Goal: Task Accomplishment & Management: Manage account settings

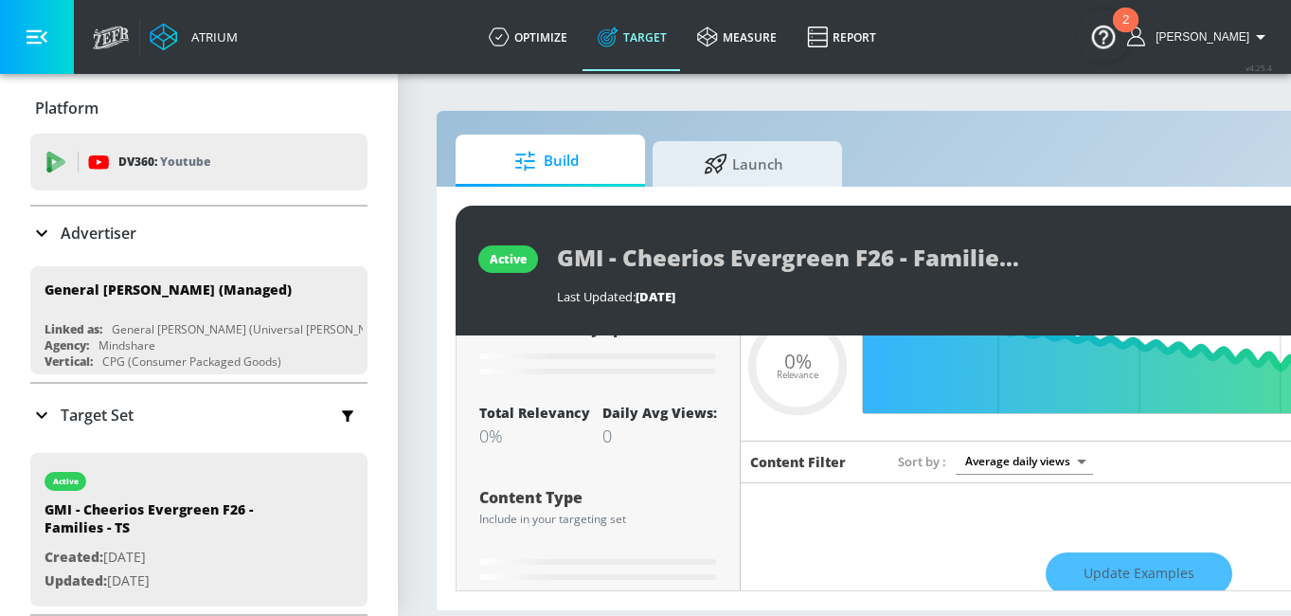
scroll to position [180, 0]
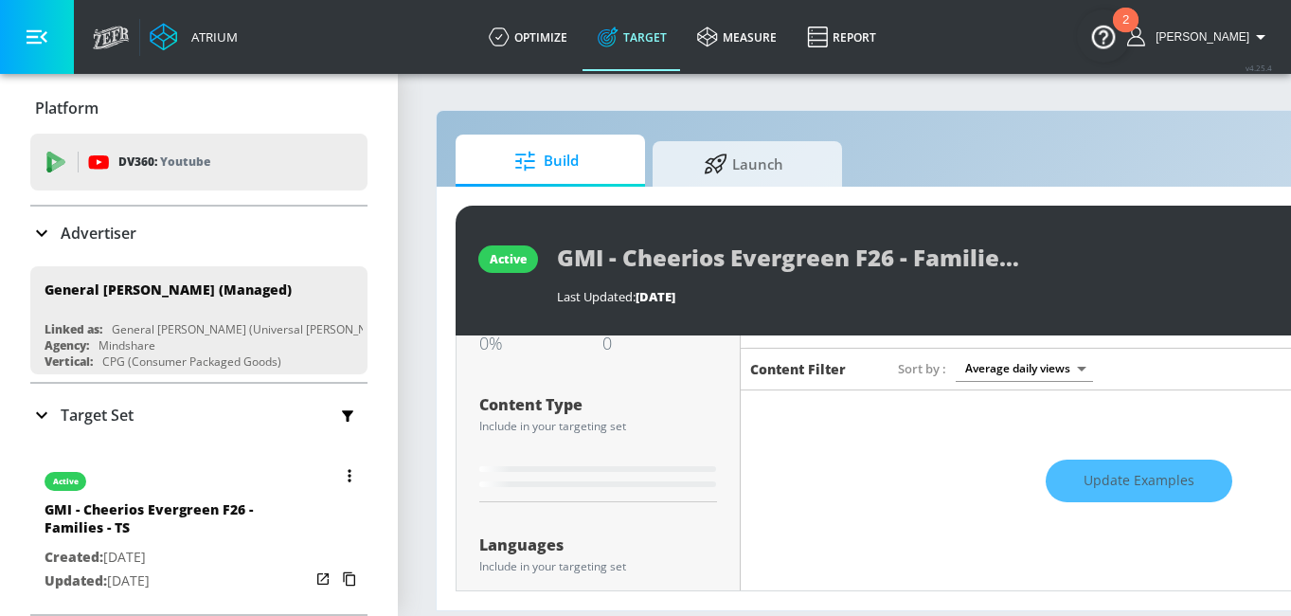
click at [348, 473] on icon "button" at bounding box center [349, 475] width 3 height 12
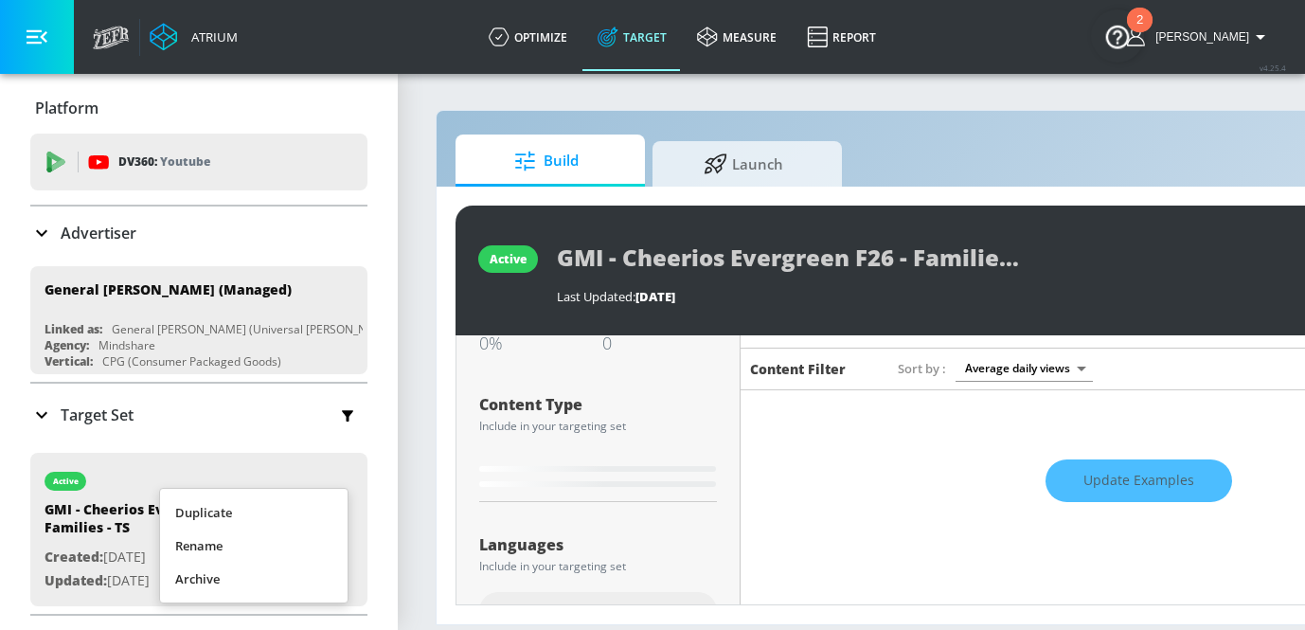
click at [299, 520] on li "Duplicate" at bounding box center [254, 512] width 188 height 33
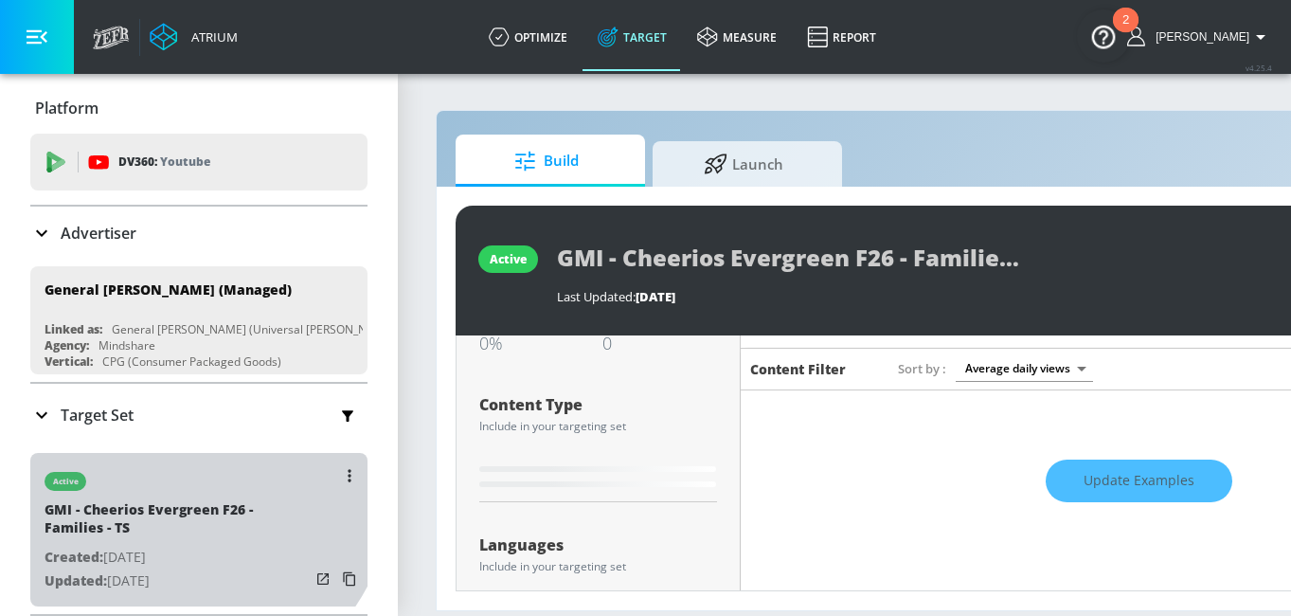
click at [170, 480] on div "active" at bounding box center [177, 476] width 265 height 47
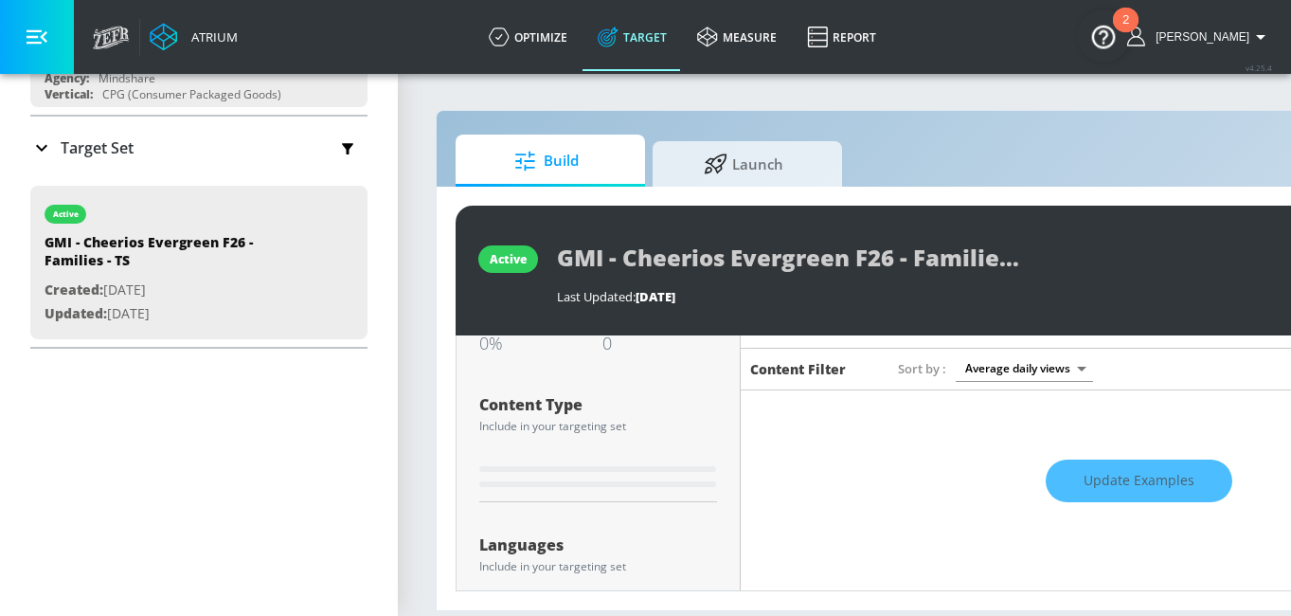
scroll to position [269, 0]
click at [76, 145] on p "Target Set" at bounding box center [97, 145] width 73 height 21
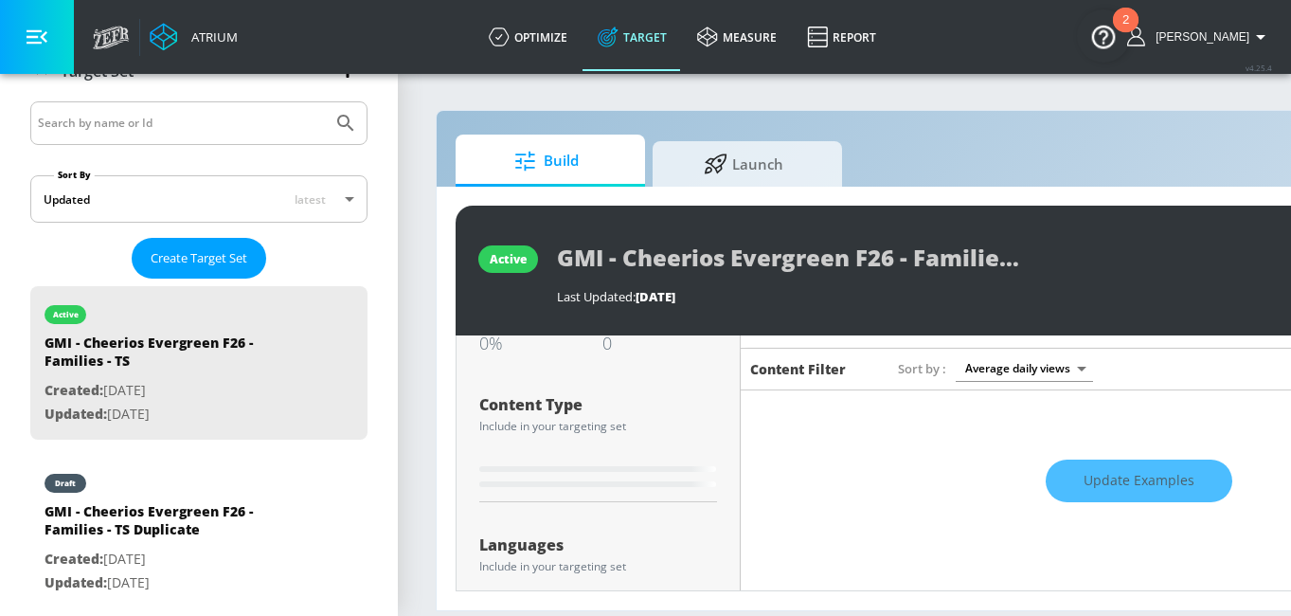
scroll to position [421, 0]
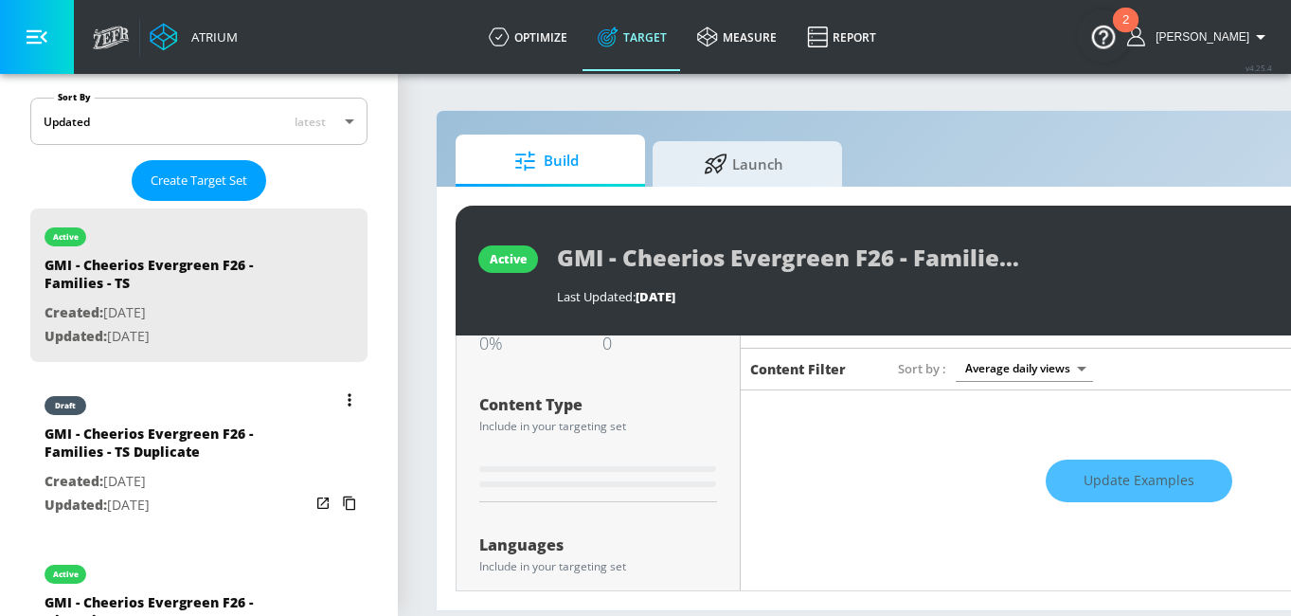
click at [339, 395] on button "list of Target Set" at bounding box center [349, 399] width 27 height 27
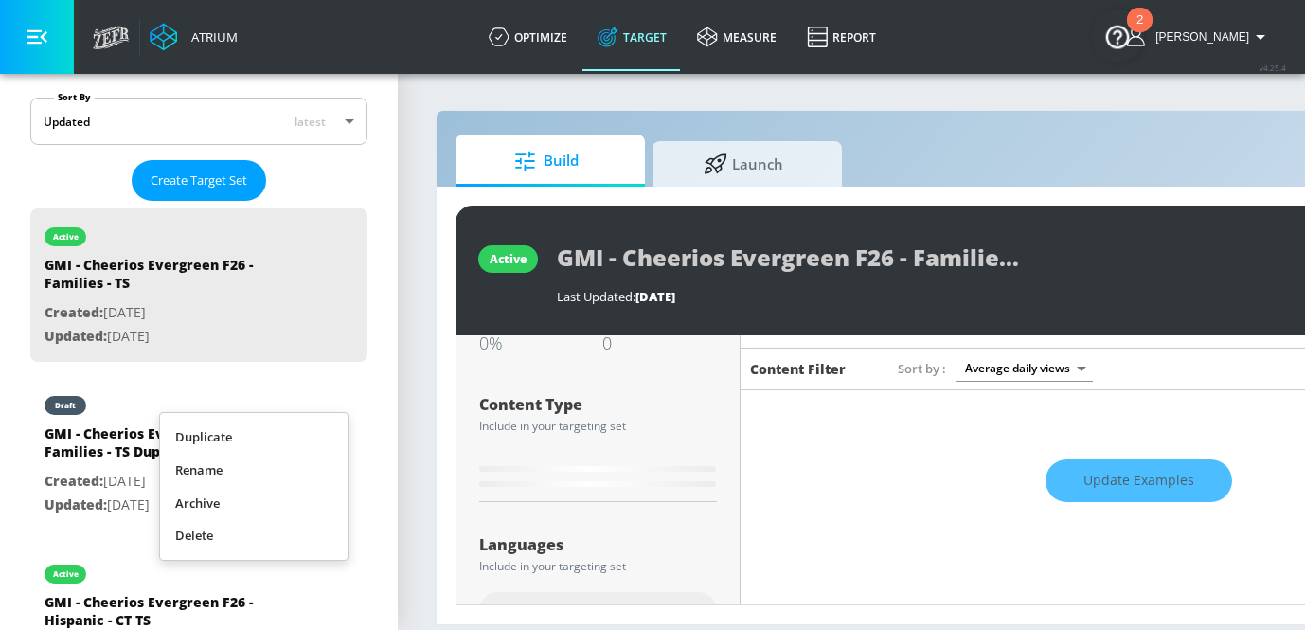
click at [227, 536] on li "Delete" at bounding box center [254, 535] width 188 height 33
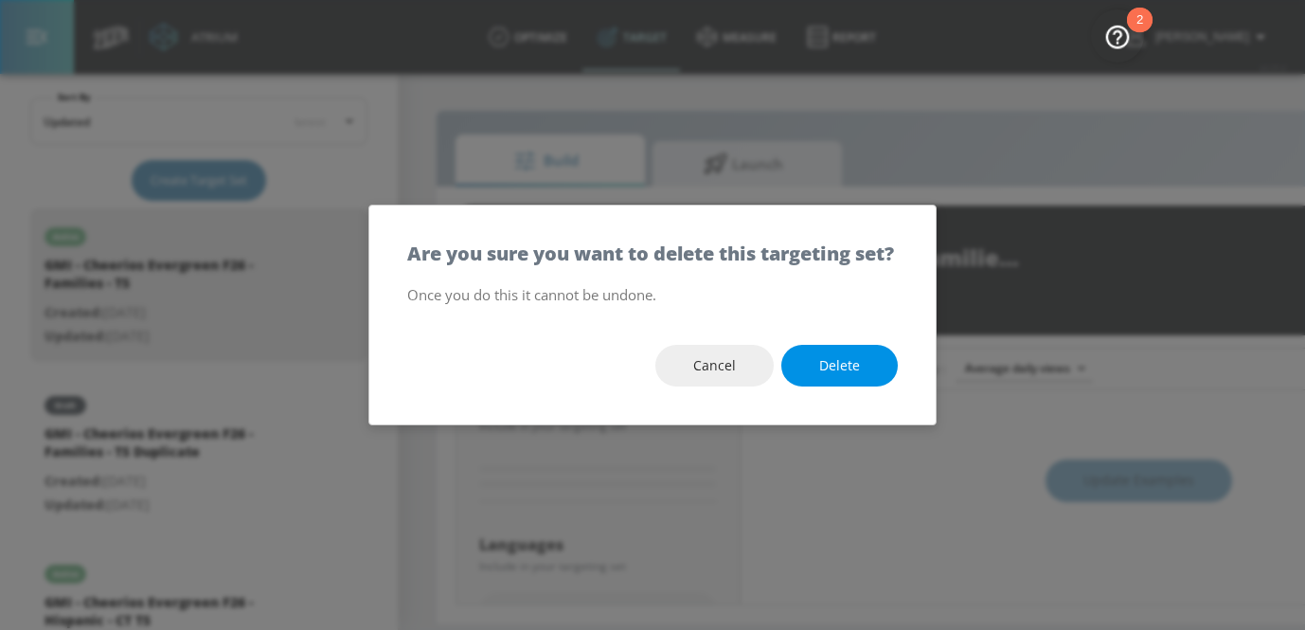
click at [826, 364] on span "Delete" at bounding box center [839, 366] width 41 height 24
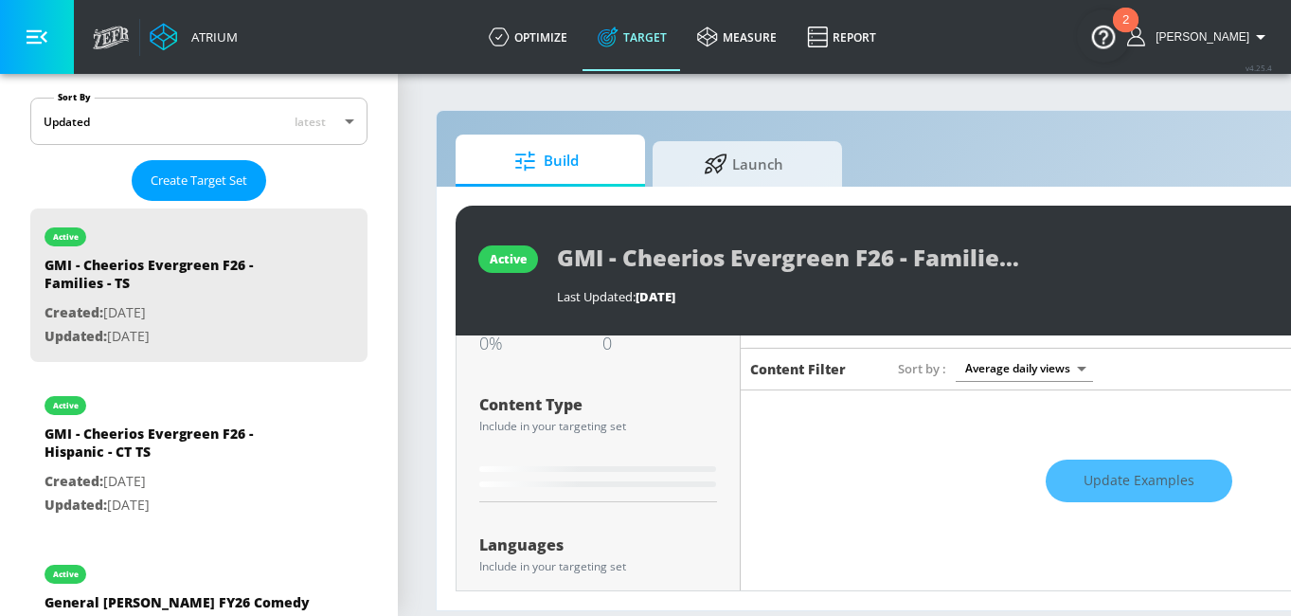
type input "0.05"
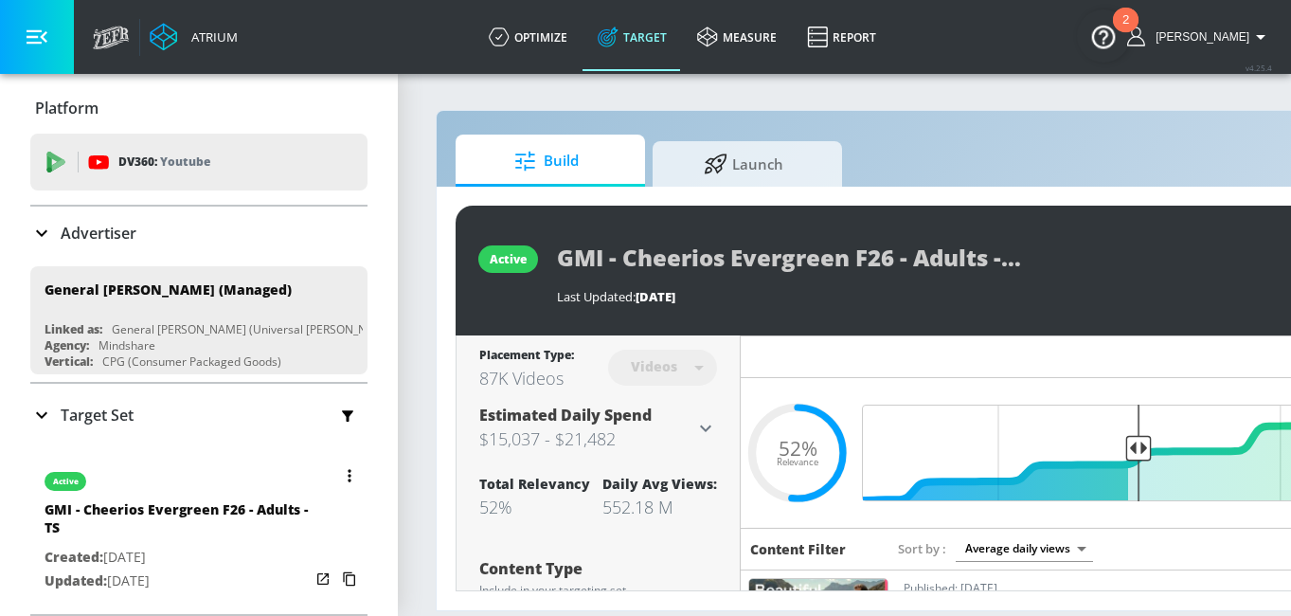
click at [336, 469] on button "button" at bounding box center [349, 475] width 27 height 27
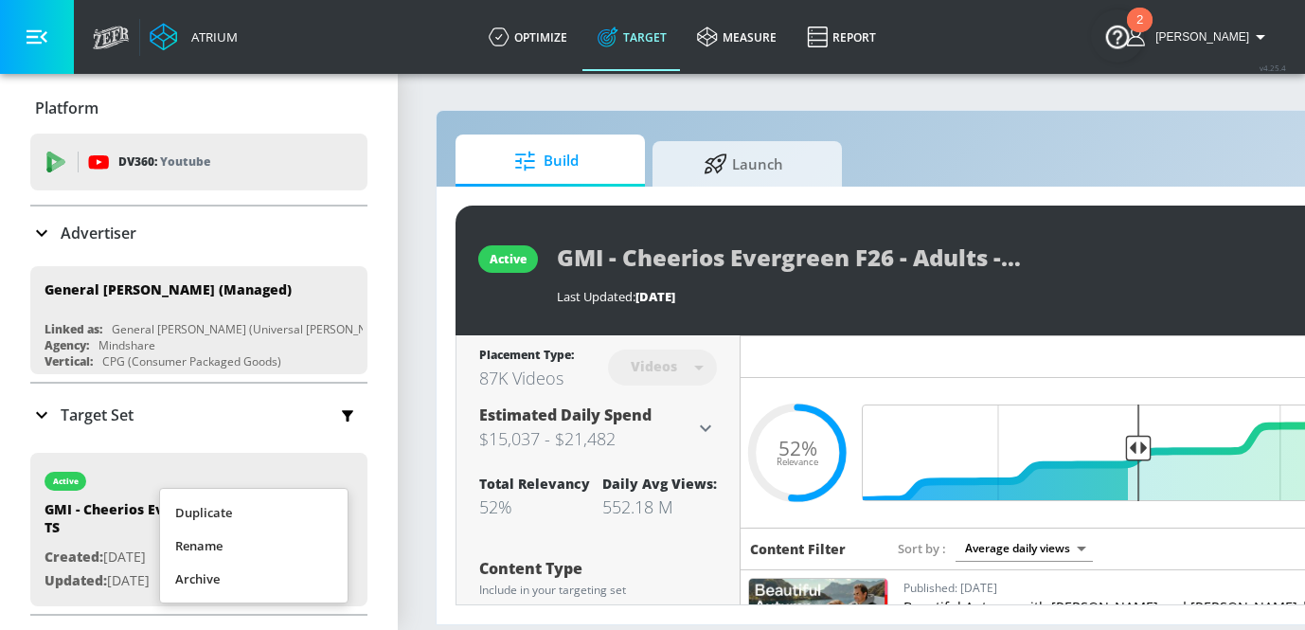
click at [304, 516] on li "Duplicate" at bounding box center [254, 512] width 188 height 33
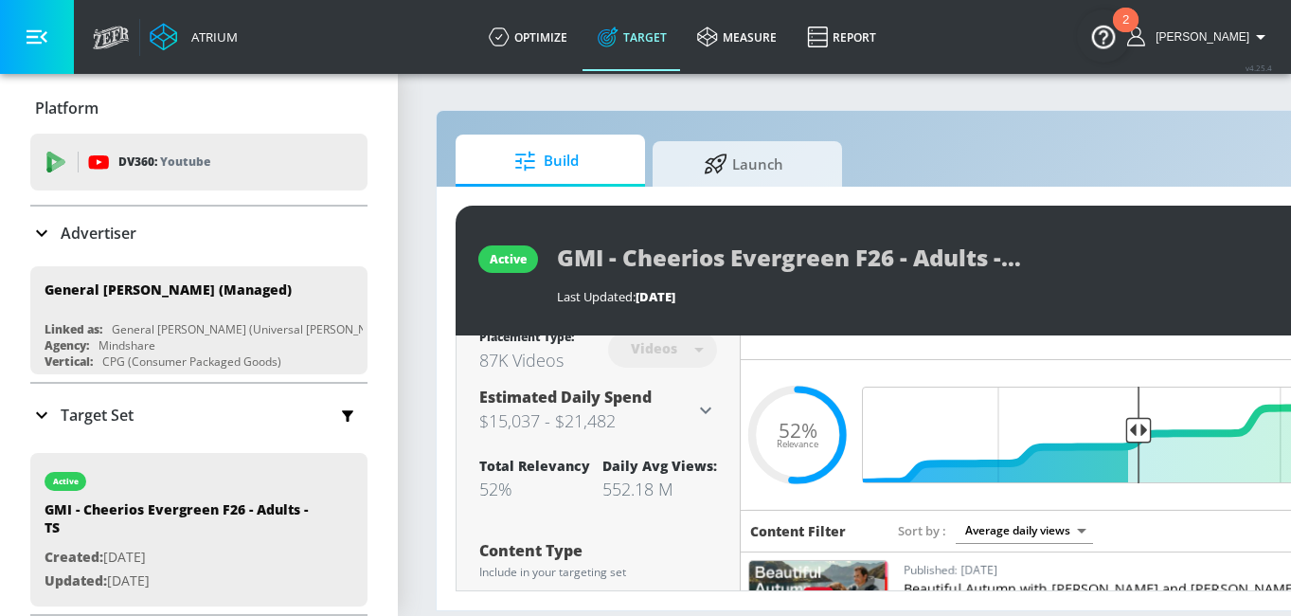
scroll to position [108, 0]
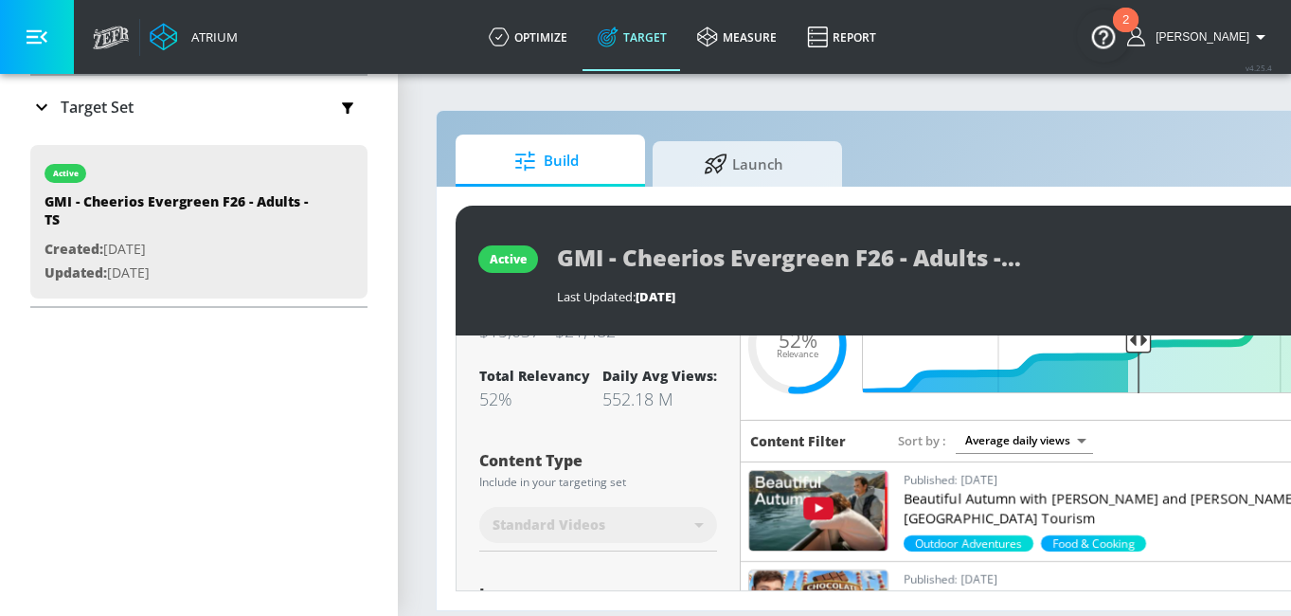
click at [108, 116] on div "Target Set" at bounding box center [81, 107] width 103 height 23
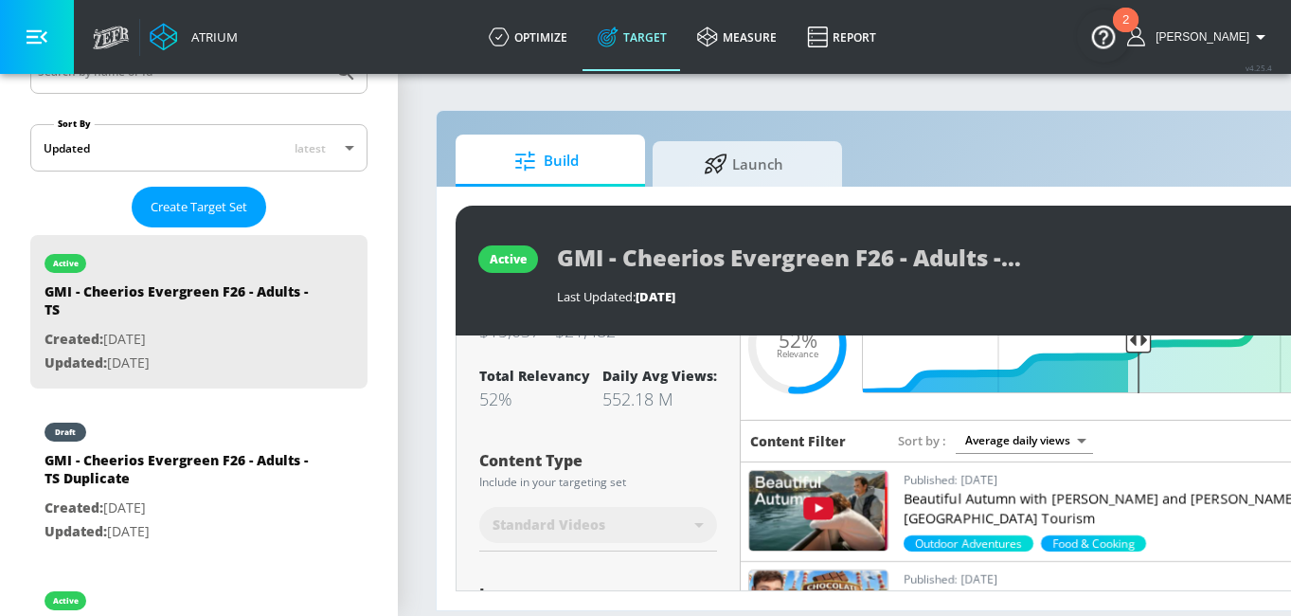
scroll to position [490, 0]
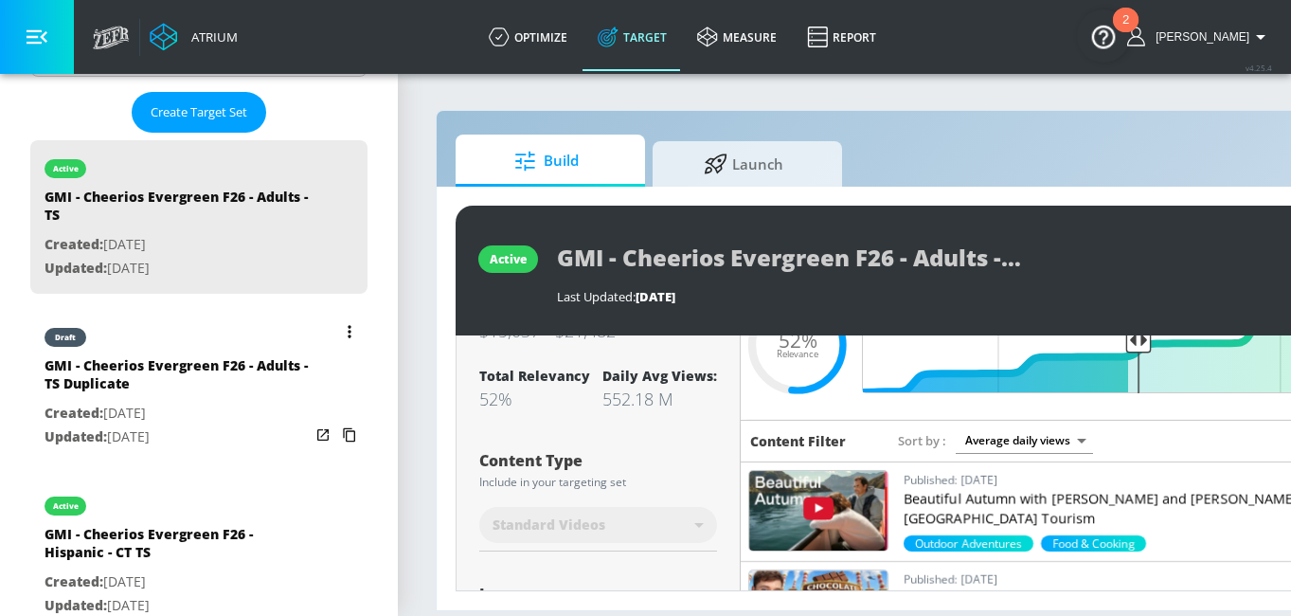
click at [188, 347] on div "draft" at bounding box center [177, 332] width 265 height 47
type input "GMI - Cheerios Evergreen F26 - Adults - TS Duplicate"
type input "0.05"
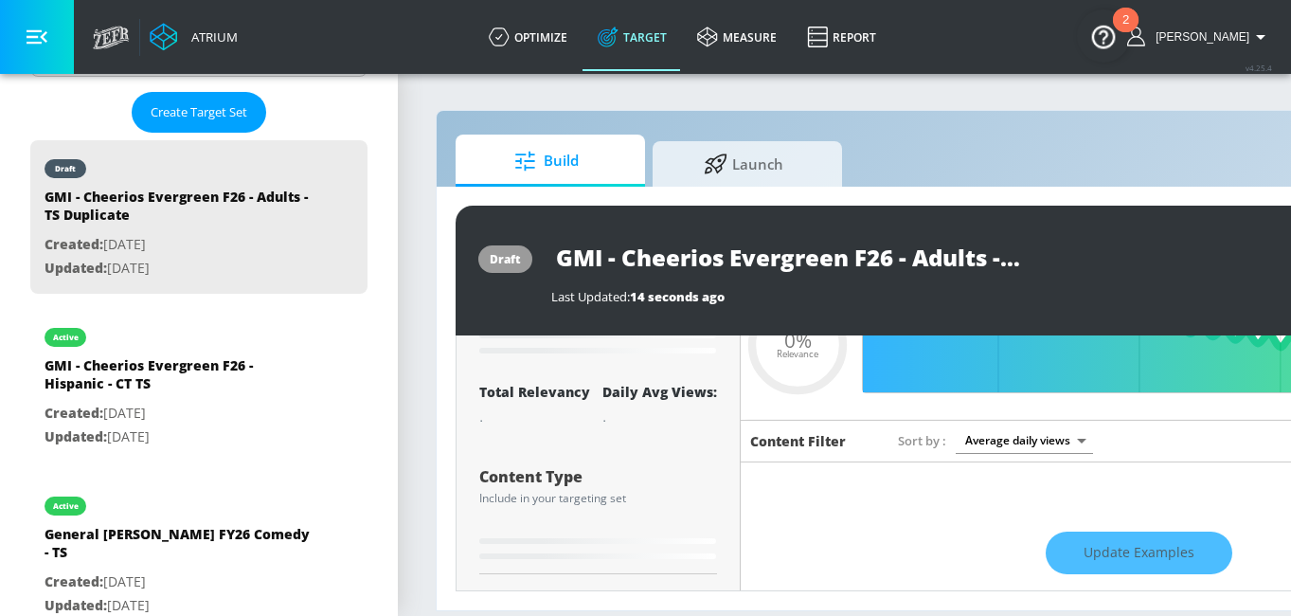
scroll to position [86, 0]
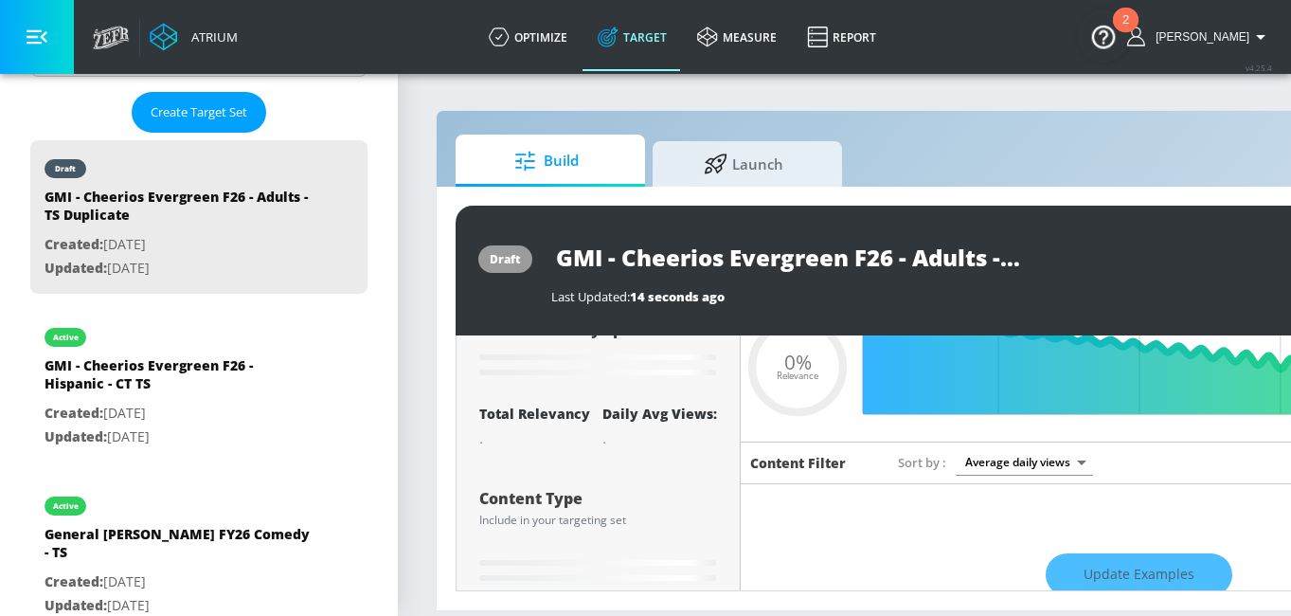
click at [976, 259] on input "GMI - Cheerios Evergreen F26 - Adults - TS Duplicate" at bounding box center [788, 257] width 474 height 43
click at [987, 267] on input "GMI - Cheerios Evergreen F26 - Adults - TS Duplicate" at bounding box center [788, 257] width 474 height 43
type input "GMI - Cheerios Evergreen F26 - Adults - TS"
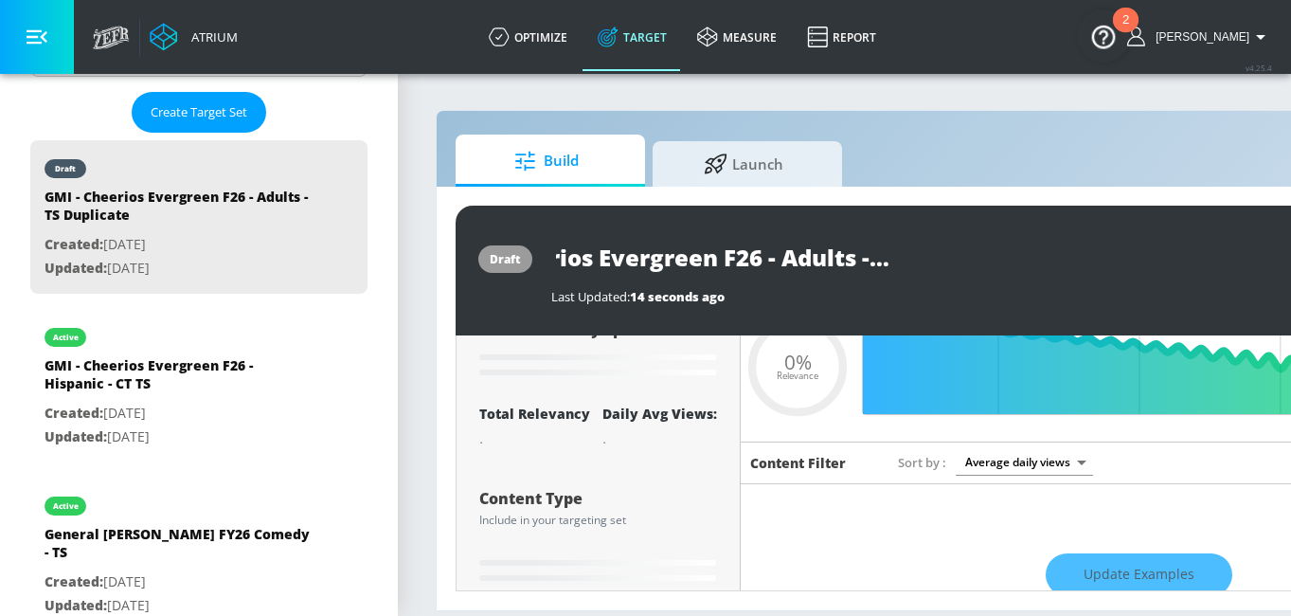
type input "0.05"
click at [925, 251] on input "GMI - Cheerios Evergreen F26 - Adults - TS" at bounding box center [753, 257] width 405 height 43
type input "GMI - Cheerios Evergreen F26 - Adults - CTS"
type input "0.05"
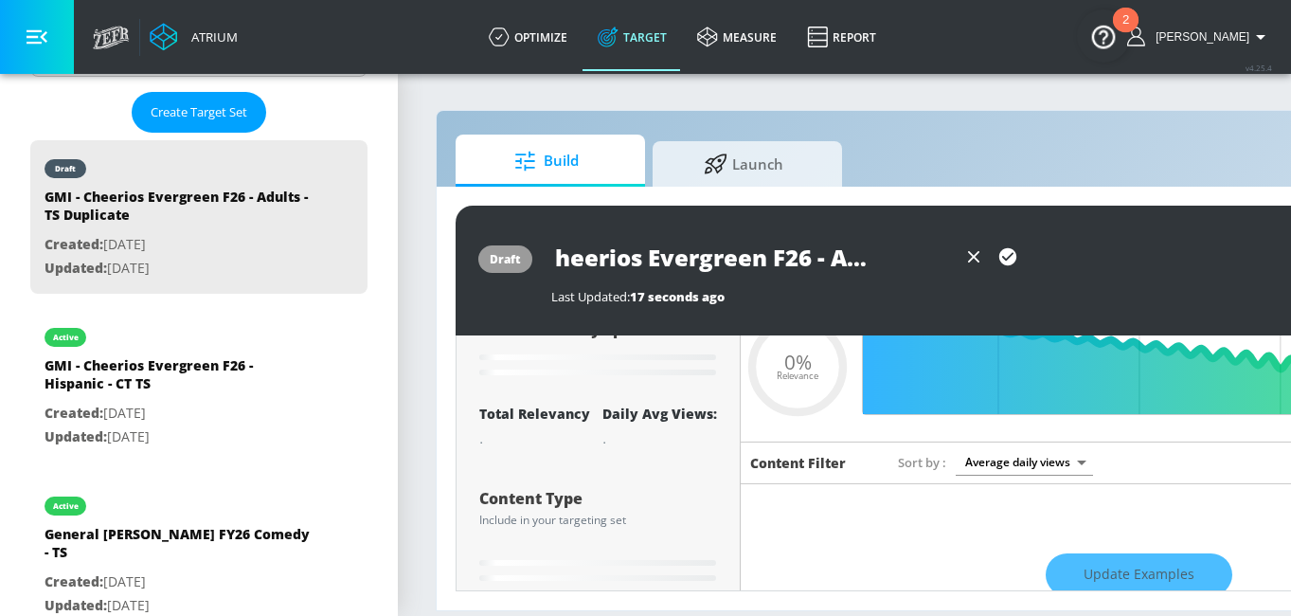
type input "GMI - Cheerios Evergreen F26 - Adults - CTTS"
type input "0.05"
type input "GMI - Cheerios Evergreen F26 - Adults - CT TS"
type input "0.05"
type input "GMI - Cheerios Evergreen F26 - Adults - CT -TS"
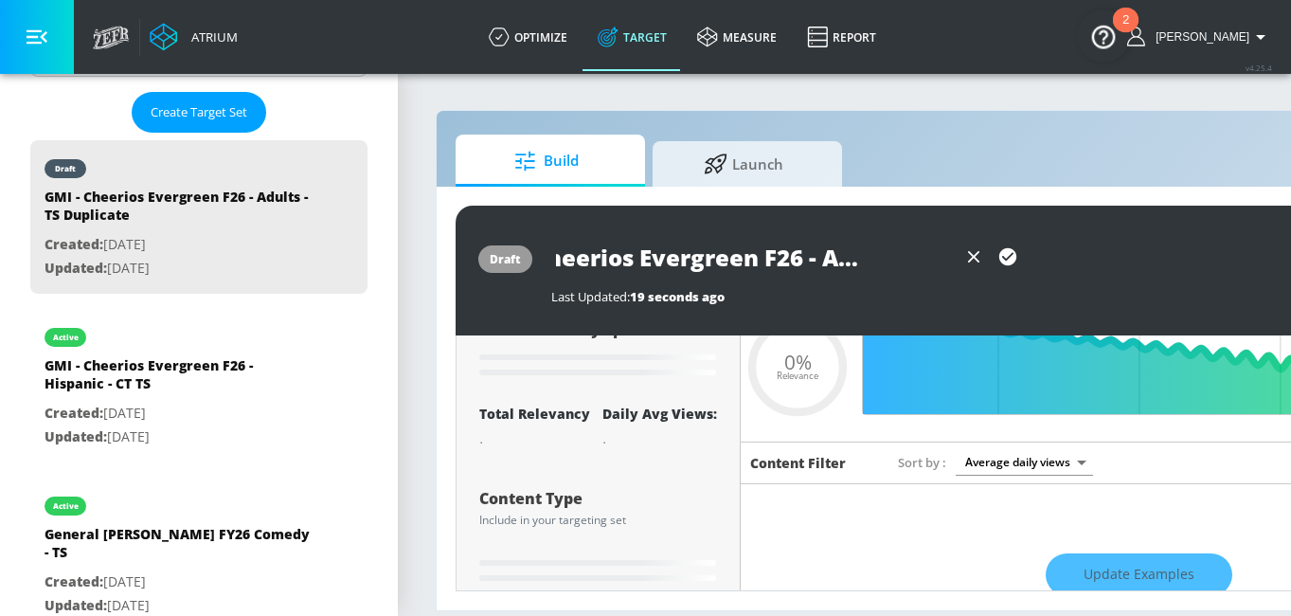
type input "0.05"
type input "GMI - Cheerios Evergreen F26 - Adults - CT TS"
type input "0.05"
type input "GMI - Cheerios Evergreen F26 - Adults - CTTS"
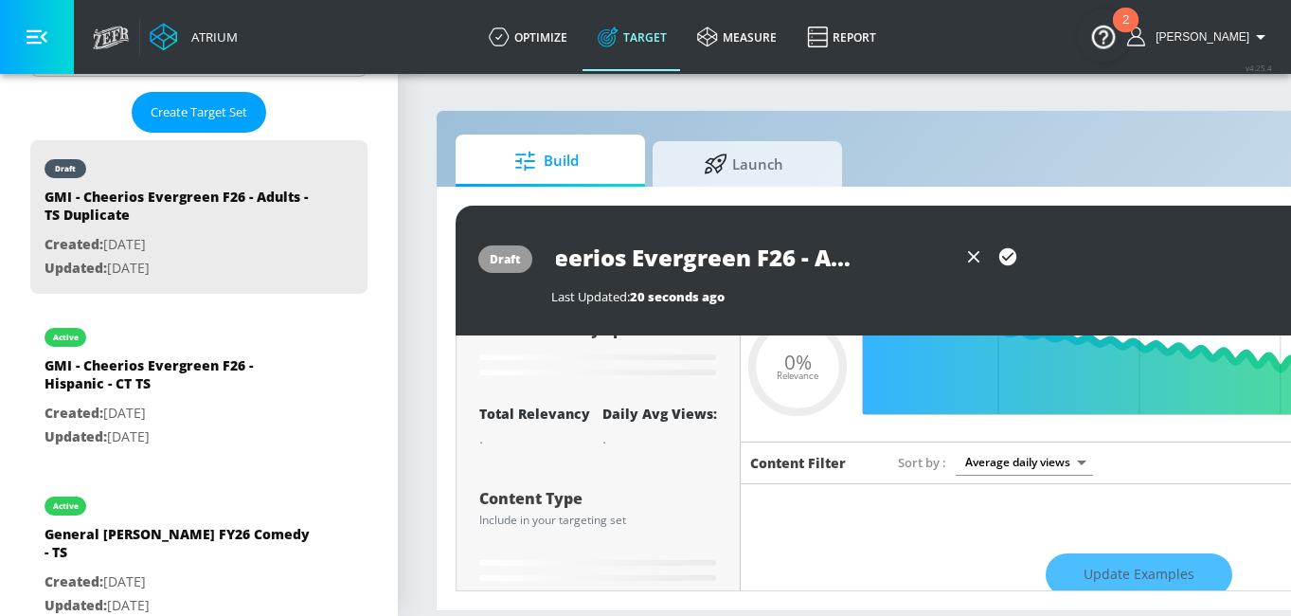
type input "0.05"
type input "GMI - Cheerios Evergreen F26 - Adults - CT TS"
type input "0.05"
type input "GMI - Cheerios Evergreen F26 - Adults - CT TS"
click at [1001, 247] on icon "button" at bounding box center [1007, 256] width 21 height 21
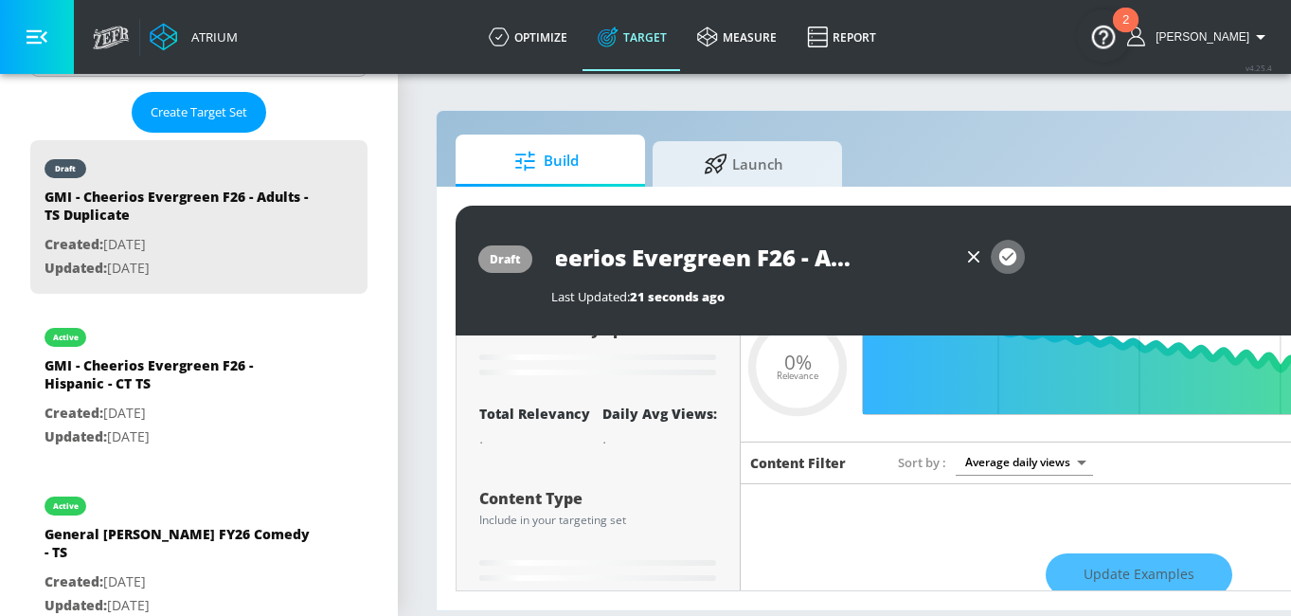
type input "0.05"
type input "GMI - Cheerios Evergreen F26 - Adults - TS Duplicate"
type input "0.52"
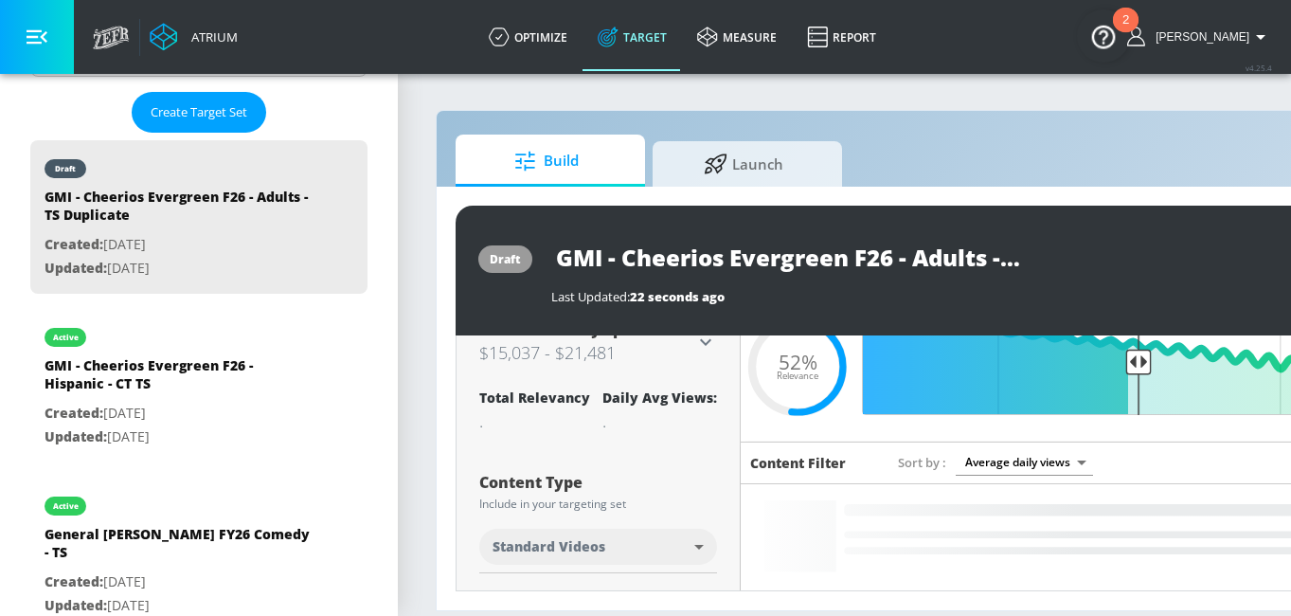
click at [787, 258] on input "GMI - Cheerios Evergreen F26 - Adults - TS Duplicate" at bounding box center [788, 257] width 474 height 43
type input "GMI - Cheerios Evergreen F26 - Adults - CT TS"
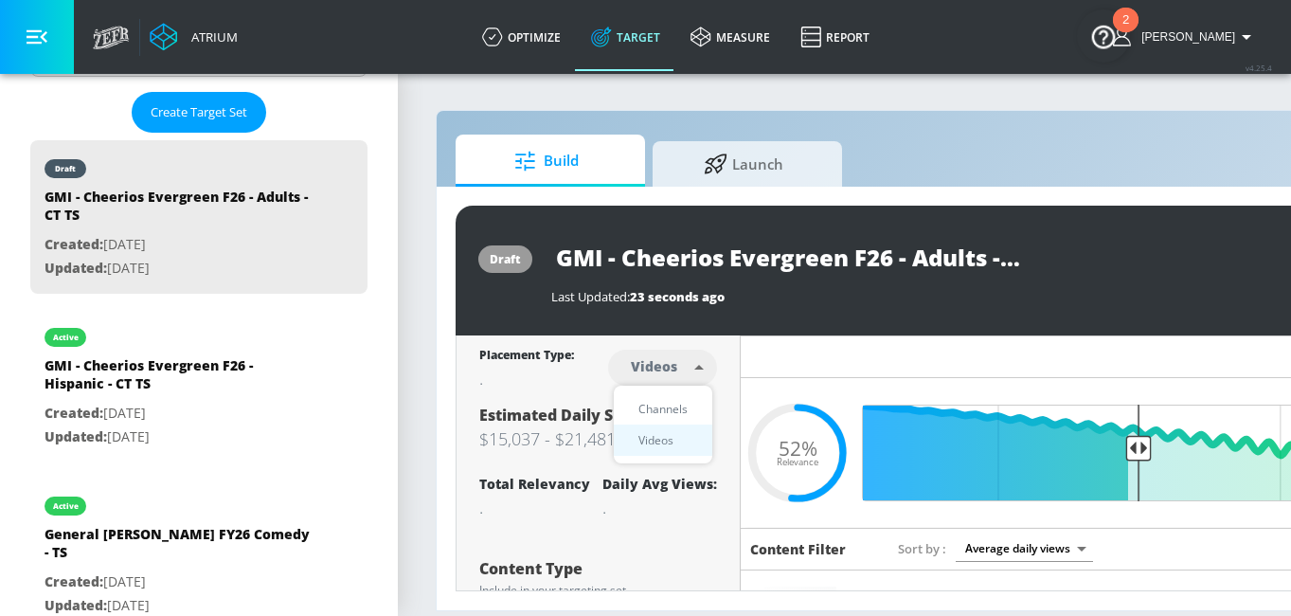
click at [684, 364] on body "Atrium optimize Target measure Report optimize Target measure Report v 4.25.4 […" at bounding box center [645, 308] width 1291 height 616
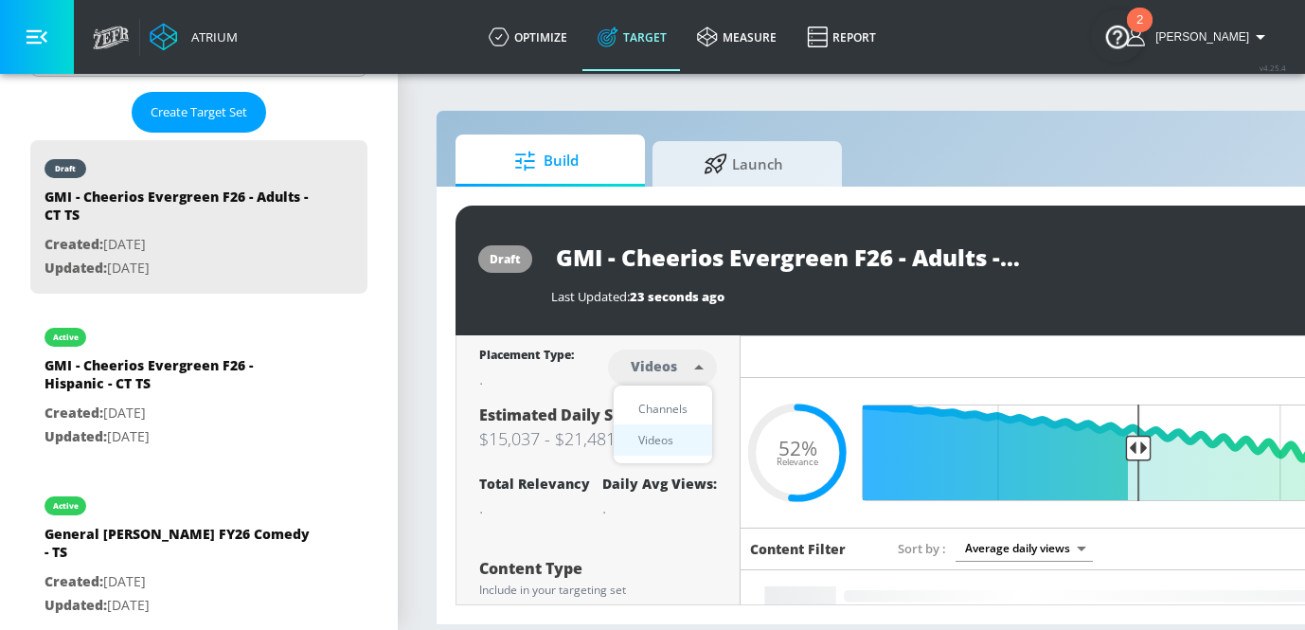
click at [671, 405] on div "Channels" at bounding box center [663, 409] width 68 height 20
type input "channels"
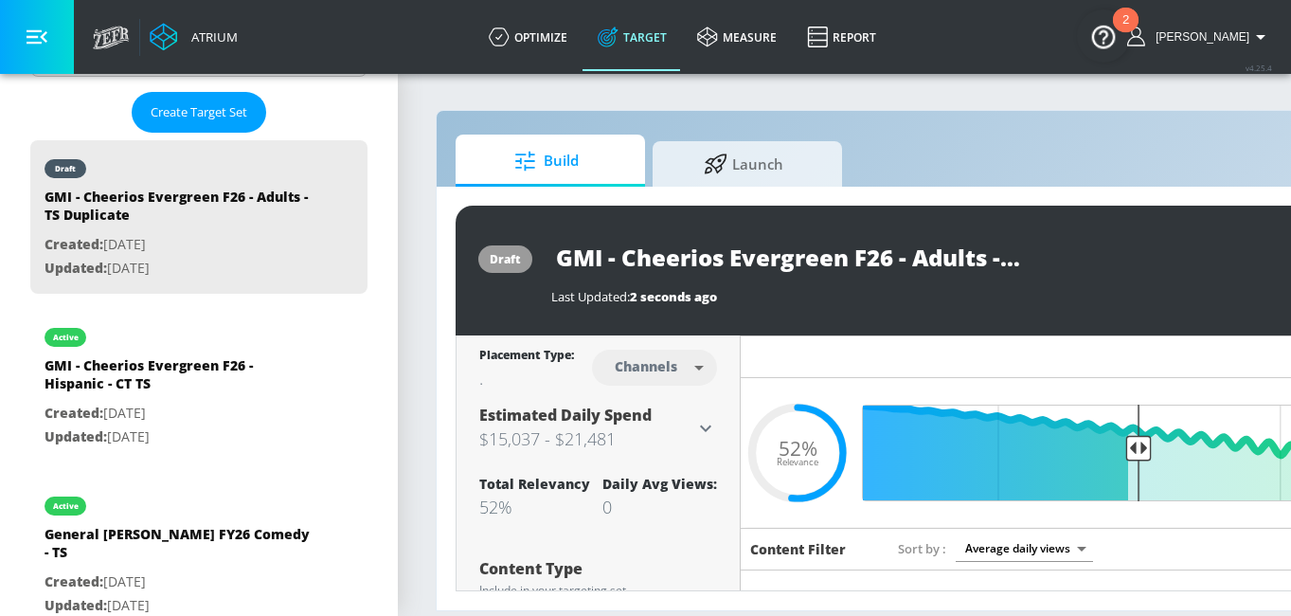
click at [825, 260] on input "GMI - Cheerios Evergreen F26 - Adults - TS Duplicate" at bounding box center [788, 257] width 474 height 43
click at [947, 243] on input "GMI - Cheerios Evergreen F26 - Adults - TS Duplicate" at bounding box center [788, 257] width 474 height 43
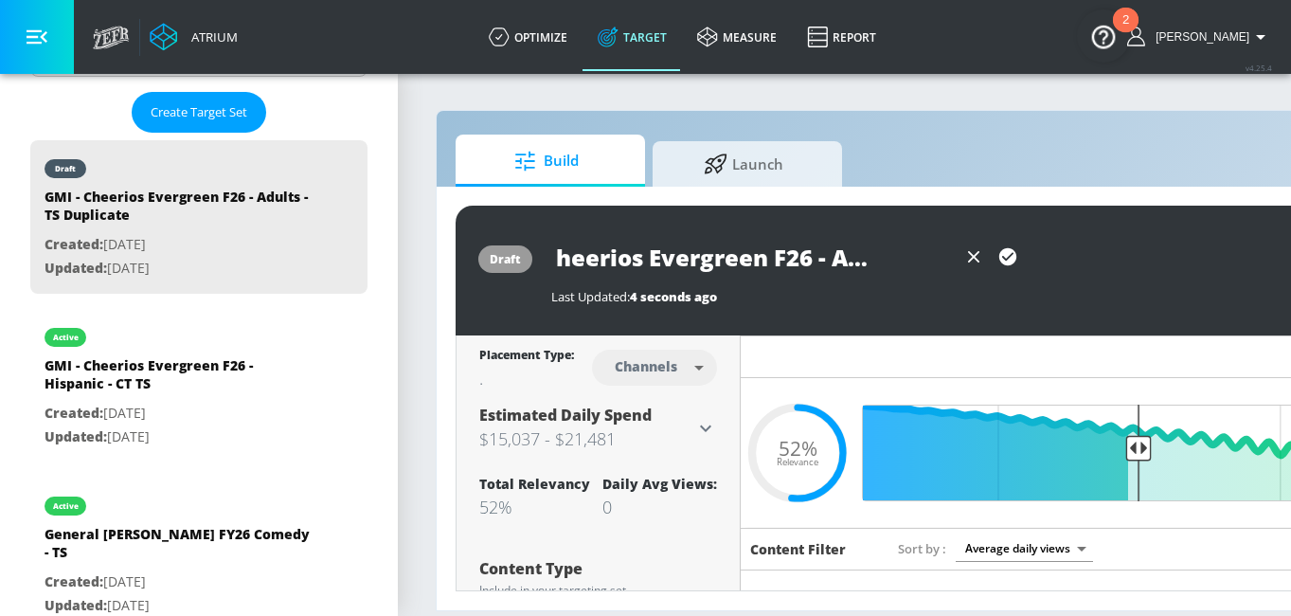
click at [925, 248] on input "GMI - Cheerios Evergreen F26 - Adults - TS" at bounding box center [753, 257] width 405 height 43
type input "GMI - Cheerios Evergreen F26 - Adults - CT TS"
click at [1009, 255] on icon "button" at bounding box center [1007, 256] width 21 height 21
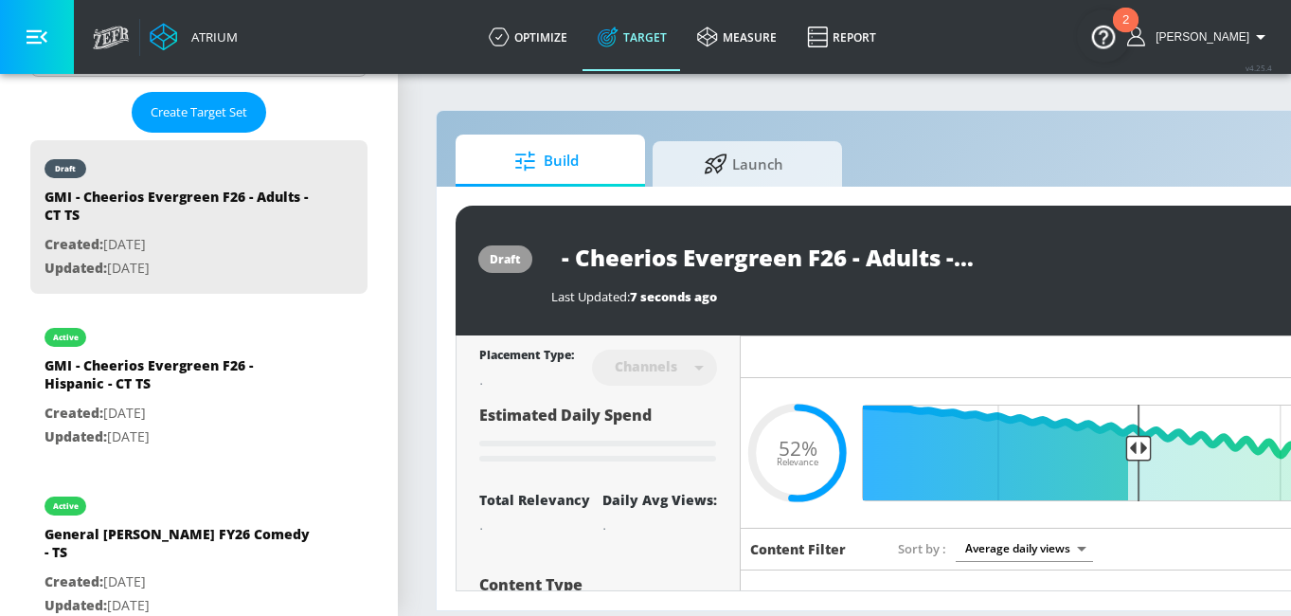
scroll to position [0, 0]
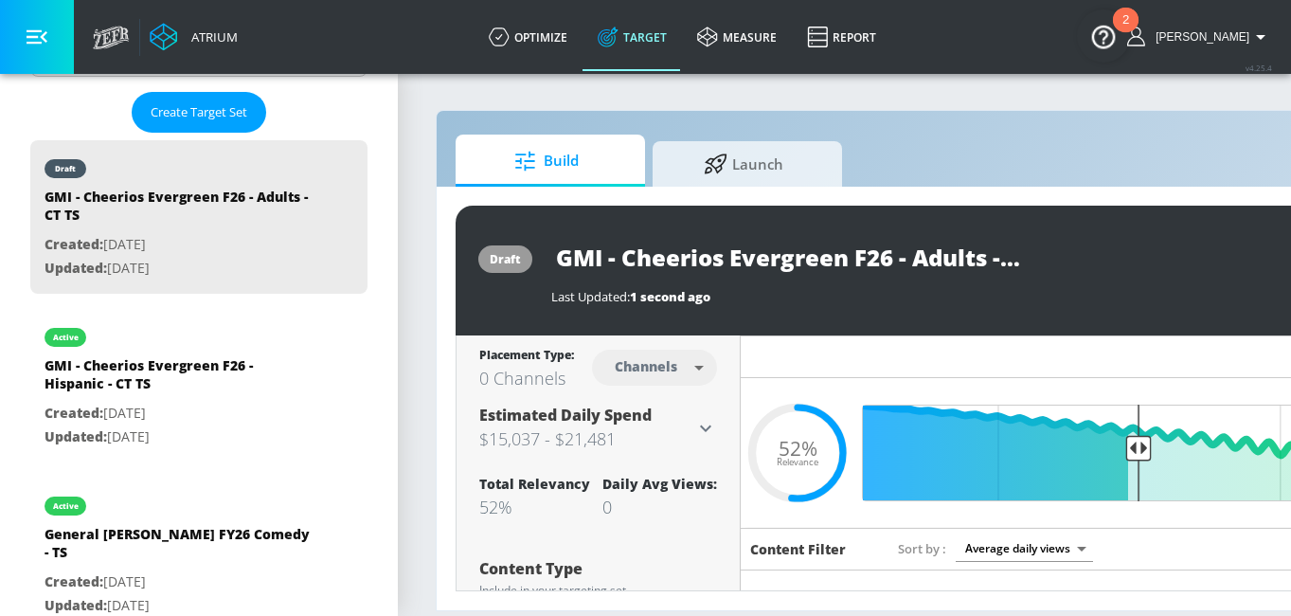
click at [965, 263] on input "GMI - Cheerios Evergreen F26 - Adults - CT TS" at bounding box center [788, 257] width 474 height 43
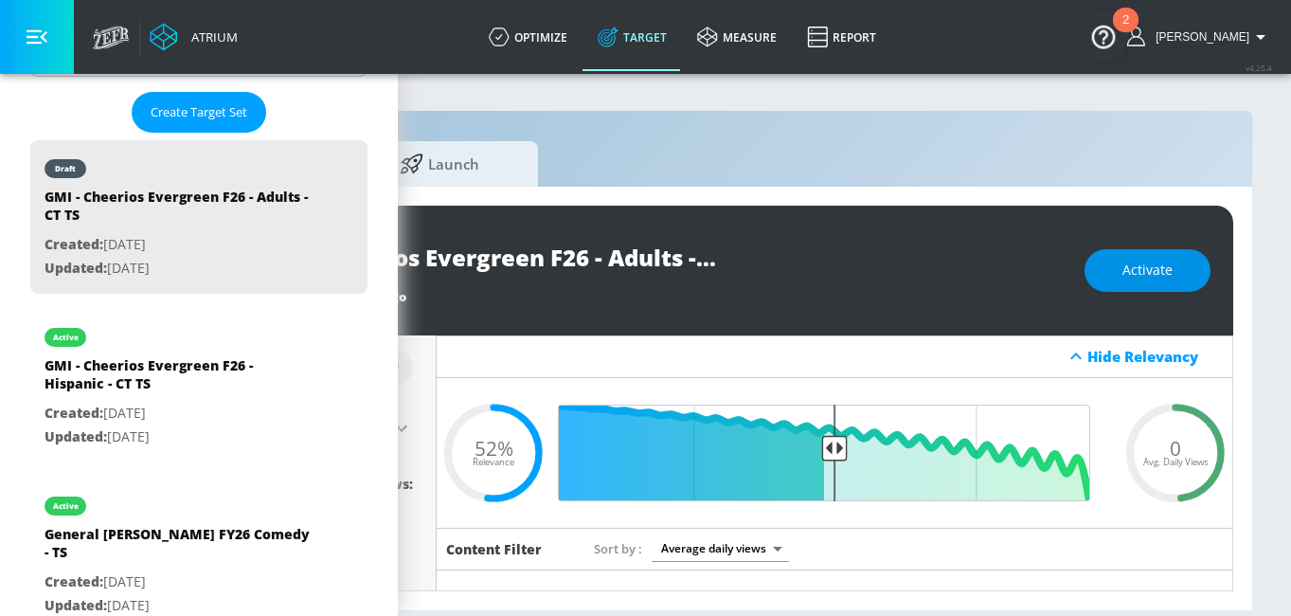
click at [1181, 277] on button "Activate" at bounding box center [1147, 270] width 126 height 43
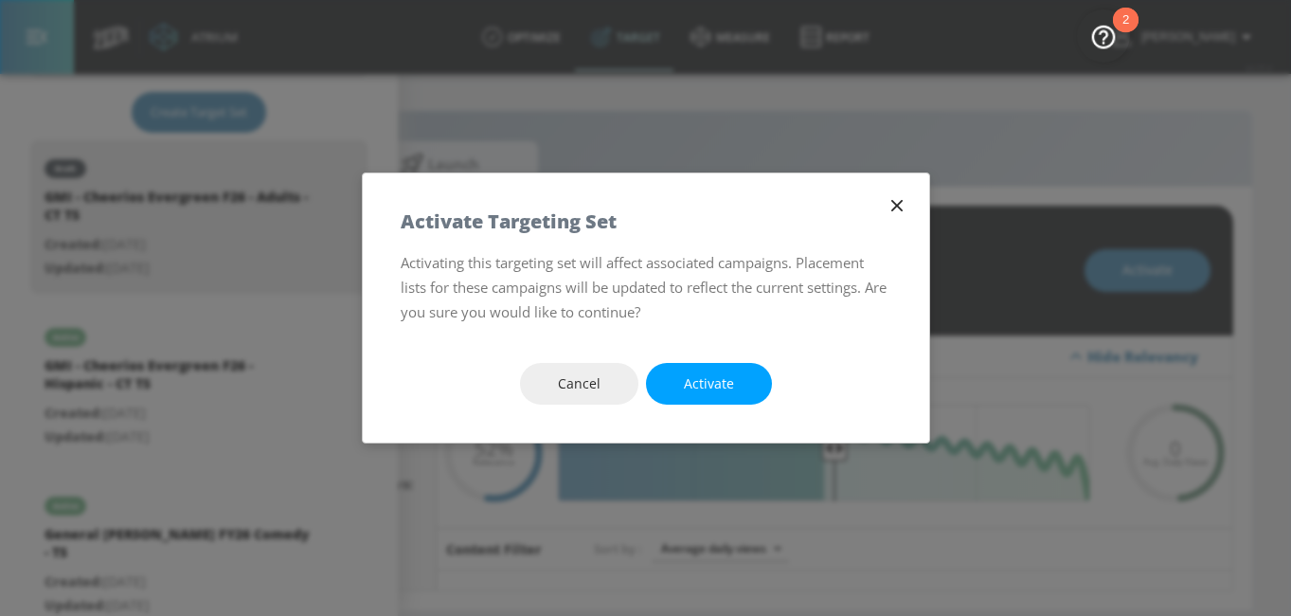
scroll to position [0, 304]
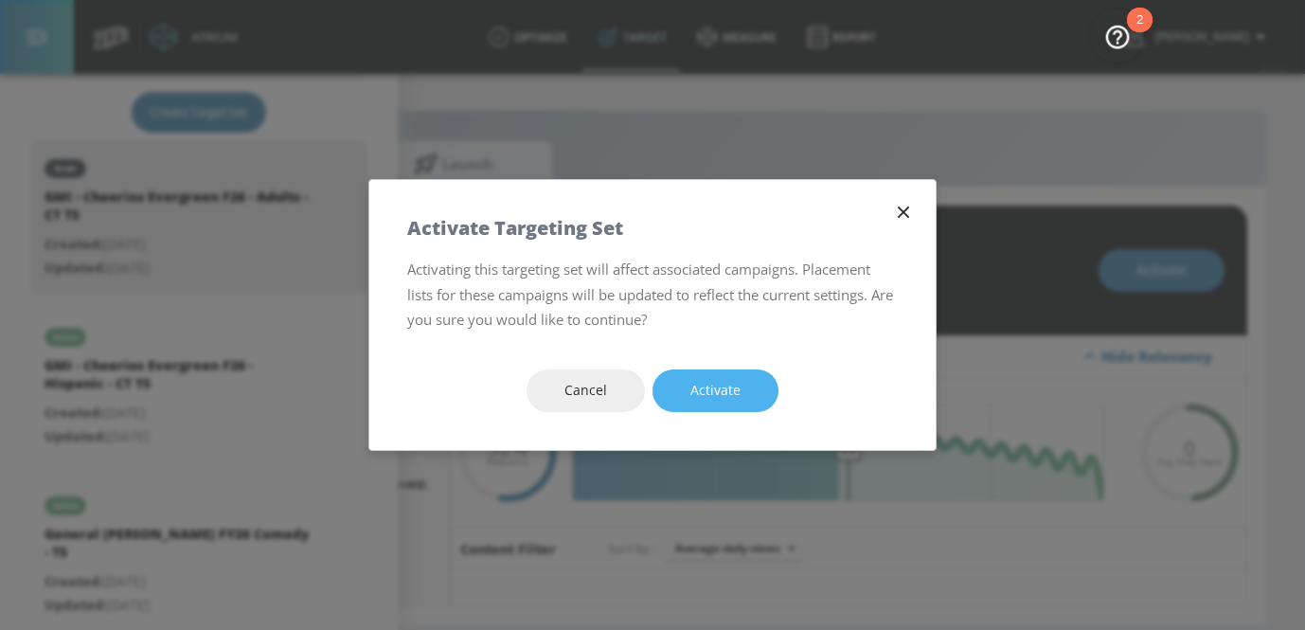
click at [721, 385] on span "Activate" at bounding box center [715, 391] width 50 height 24
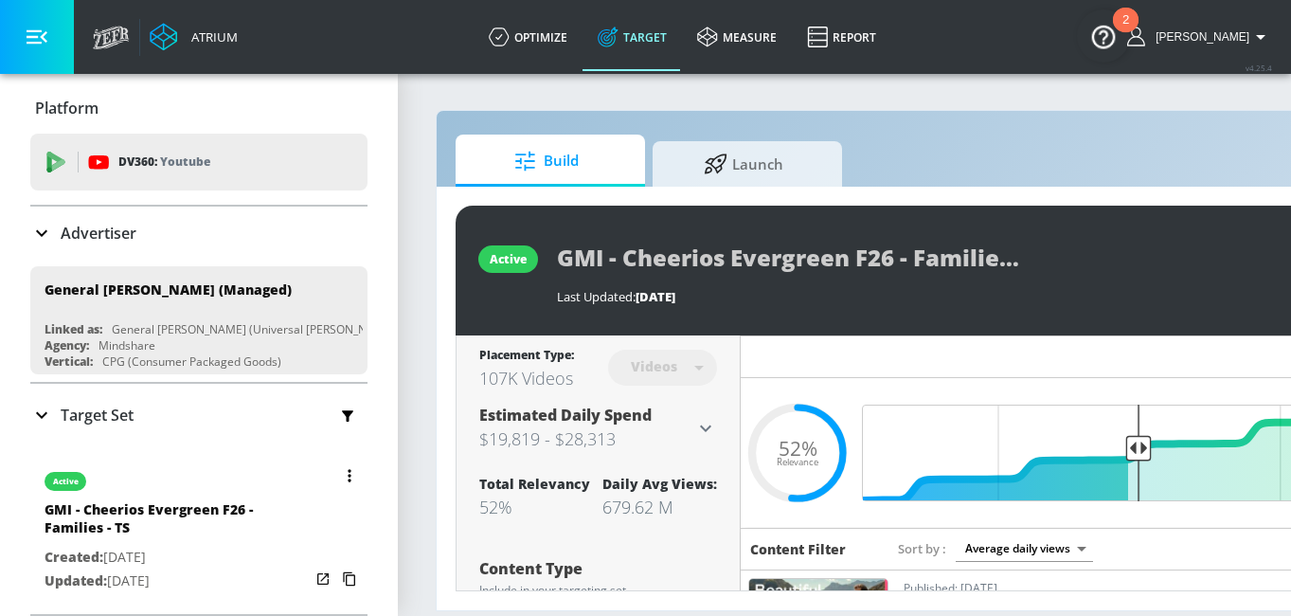
click at [348, 473] on icon "button" at bounding box center [349, 475] width 3 height 12
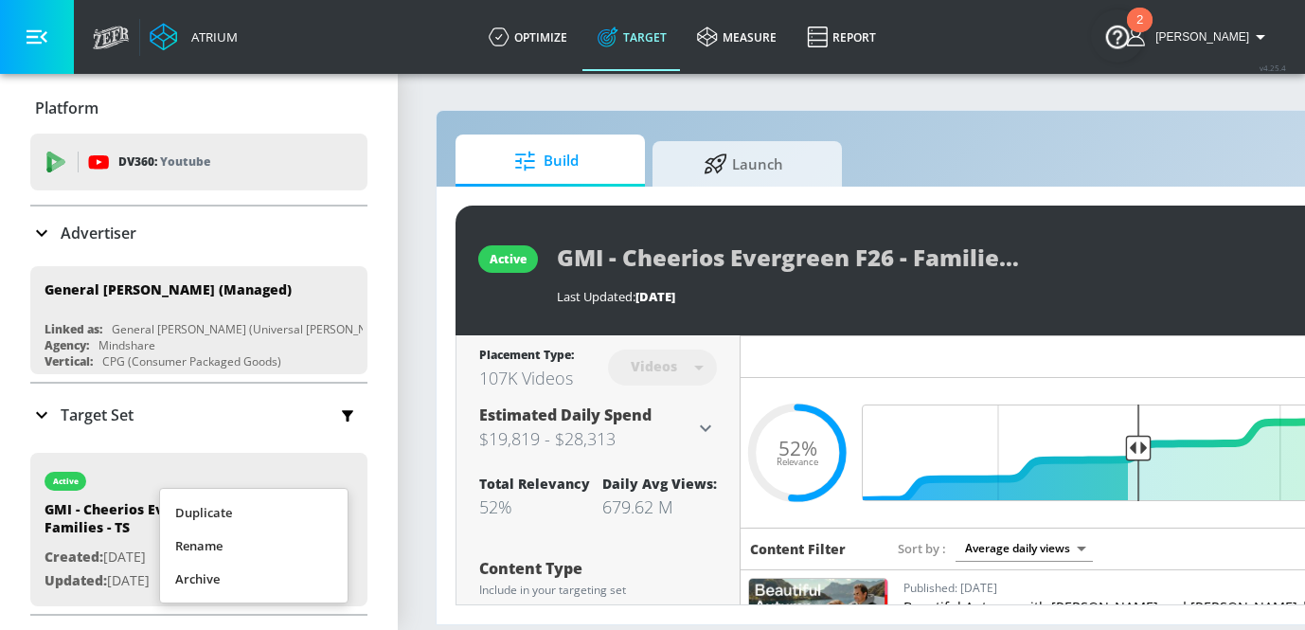
click at [312, 502] on li "Duplicate" at bounding box center [254, 512] width 188 height 33
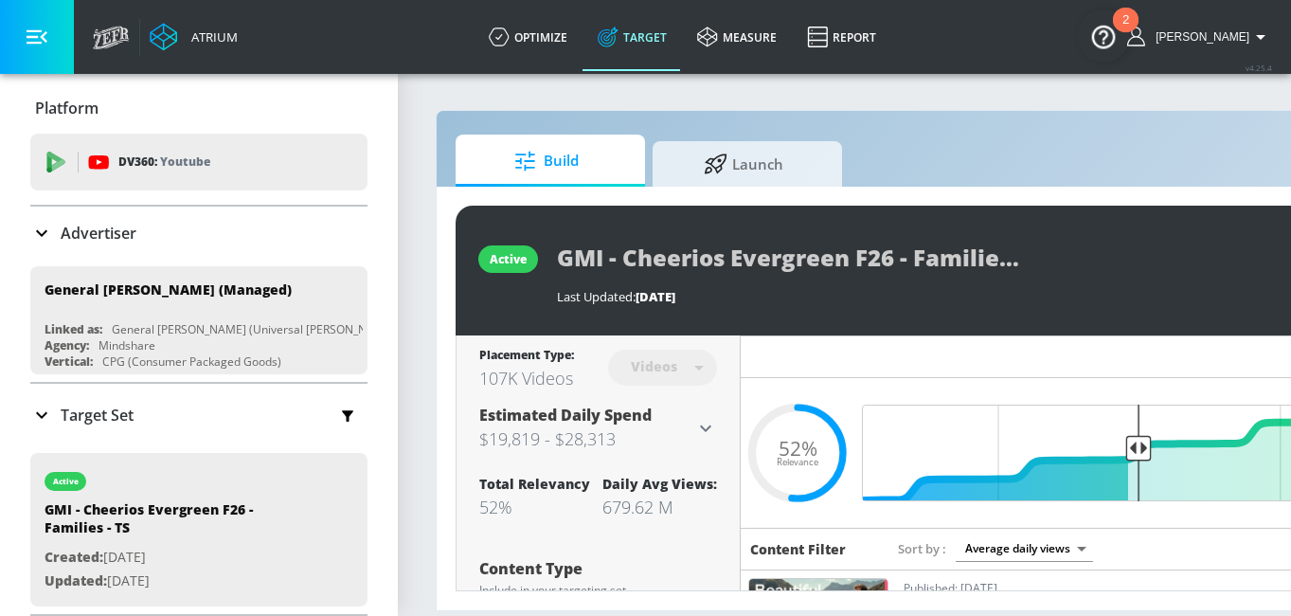
click at [116, 404] on p "Target Set" at bounding box center [97, 414] width 73 height 21
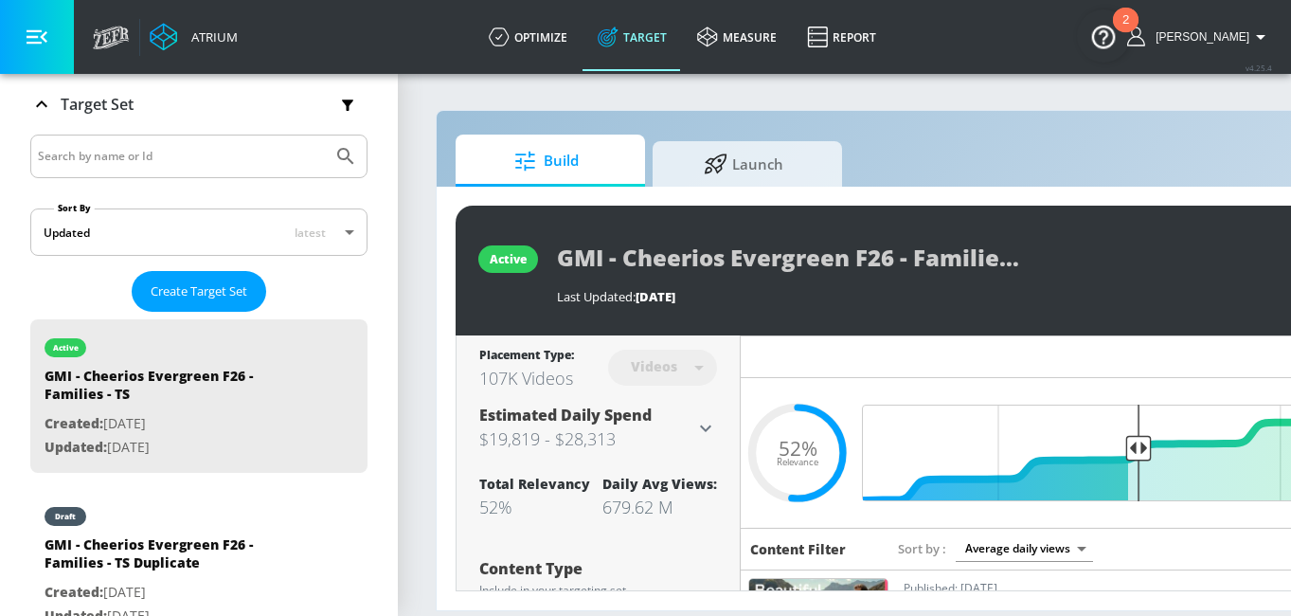
scroll to position [517, 0]
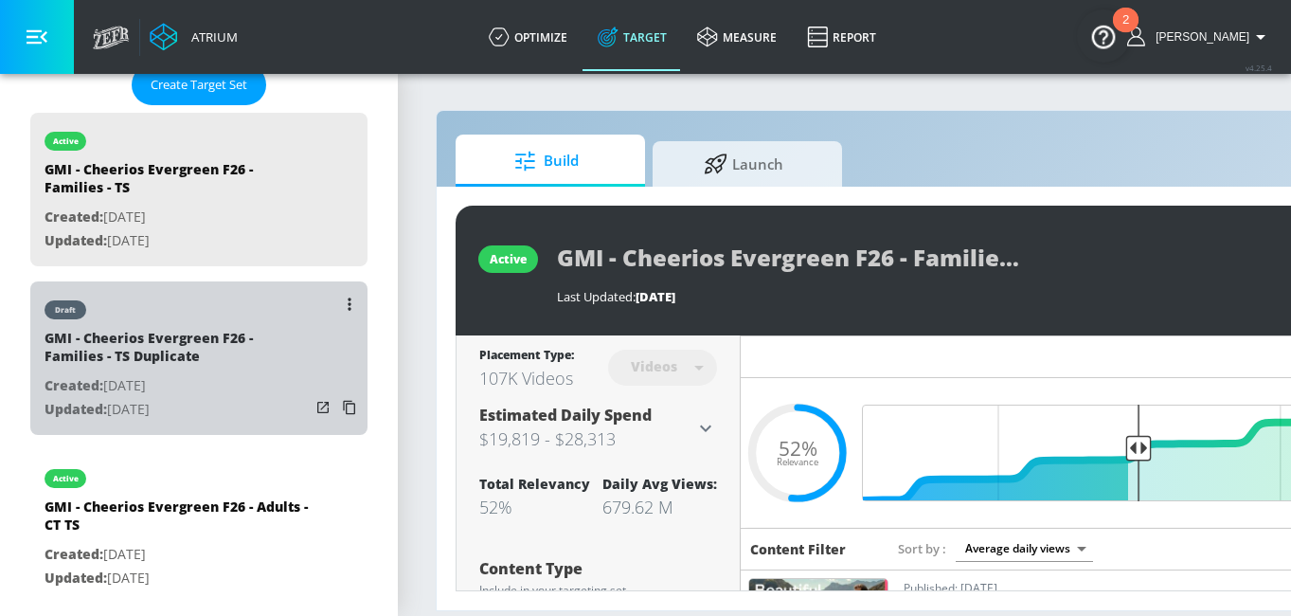
click at [203, 329] on div "GMI - Cheerios Evergreen F26 - Families - TS Duplicate" at bounding box center [177, 351] width 265 height 45
type input "GMI - Cheerios Evergreen F26 - Families - TS Duplicate"
type input "0.05"
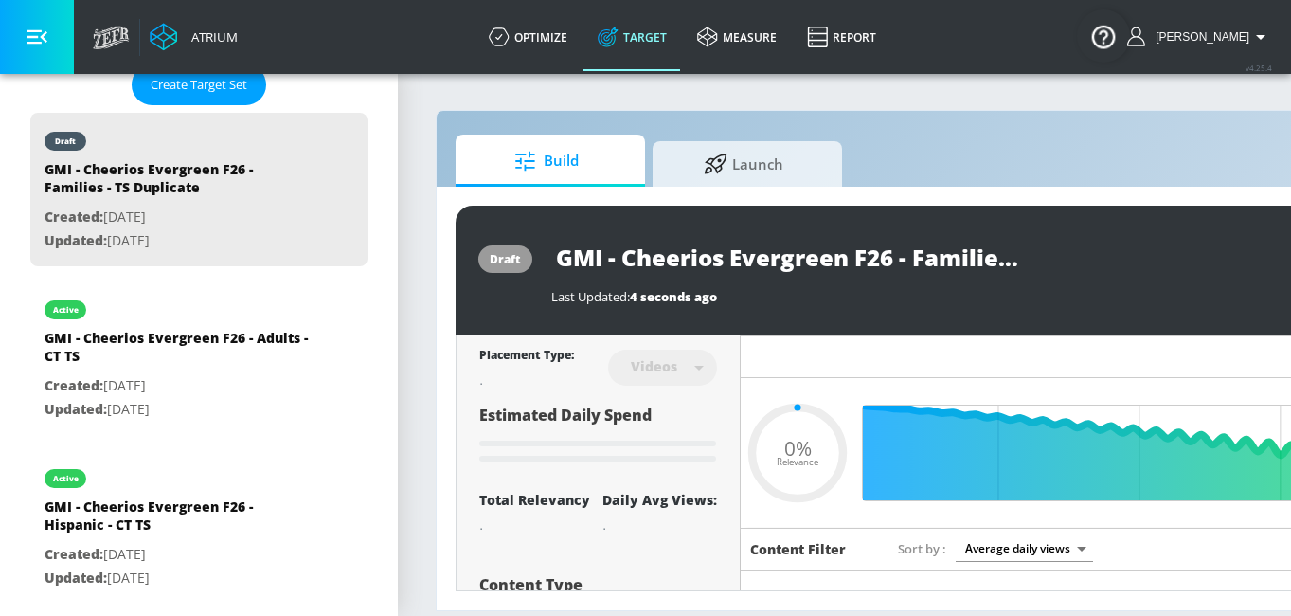
click at [897, 260] on input "GMI - Cheerios Evergreen F26 - Families - TS Duplicate" at bounding box center [788, 257] width 474 height 43
click at [931, 260] on input "GMI - Cheerios Evergreen F26 - Families - TS Duplicate" at bounding box center [788, 257] width 474 height 43
type input "GMI - Cheerios Evergreen F26 - Families - TS"
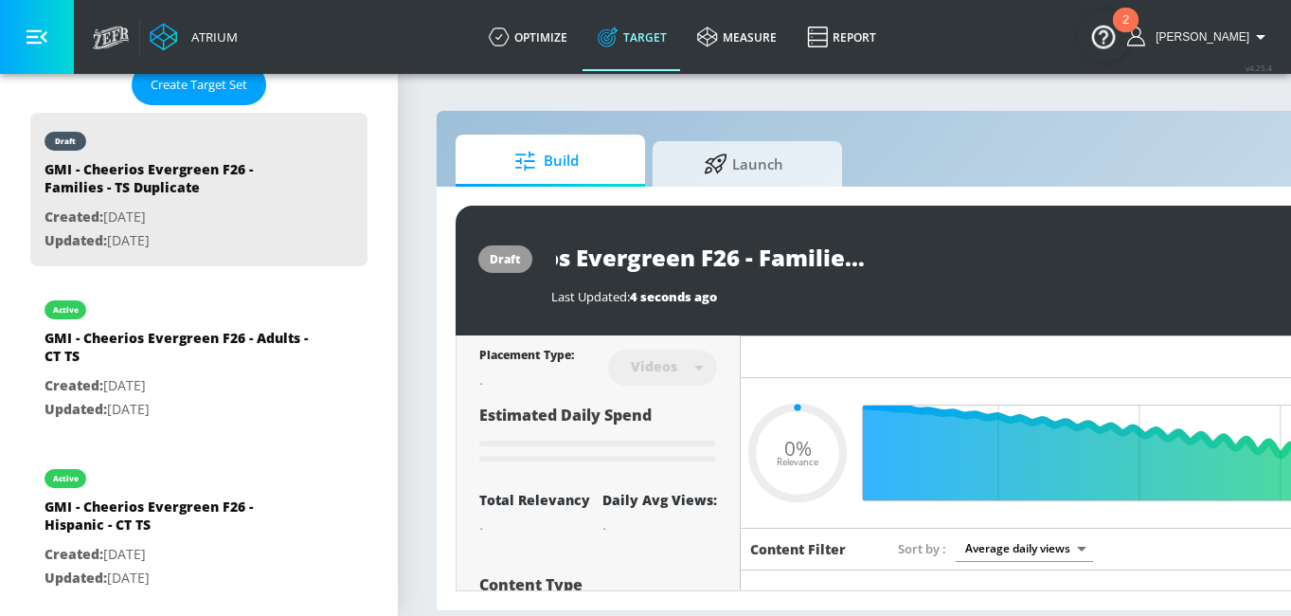
type input "0.05"
click at [925, 262] on input "GMI - Cheerios Evergreen F26 - Families - TS" at bounding box center [753, 257] width 405 height 43
type input "GMI - Cheerios Evergreen F26 - Families - CTS"
type input "0.05"
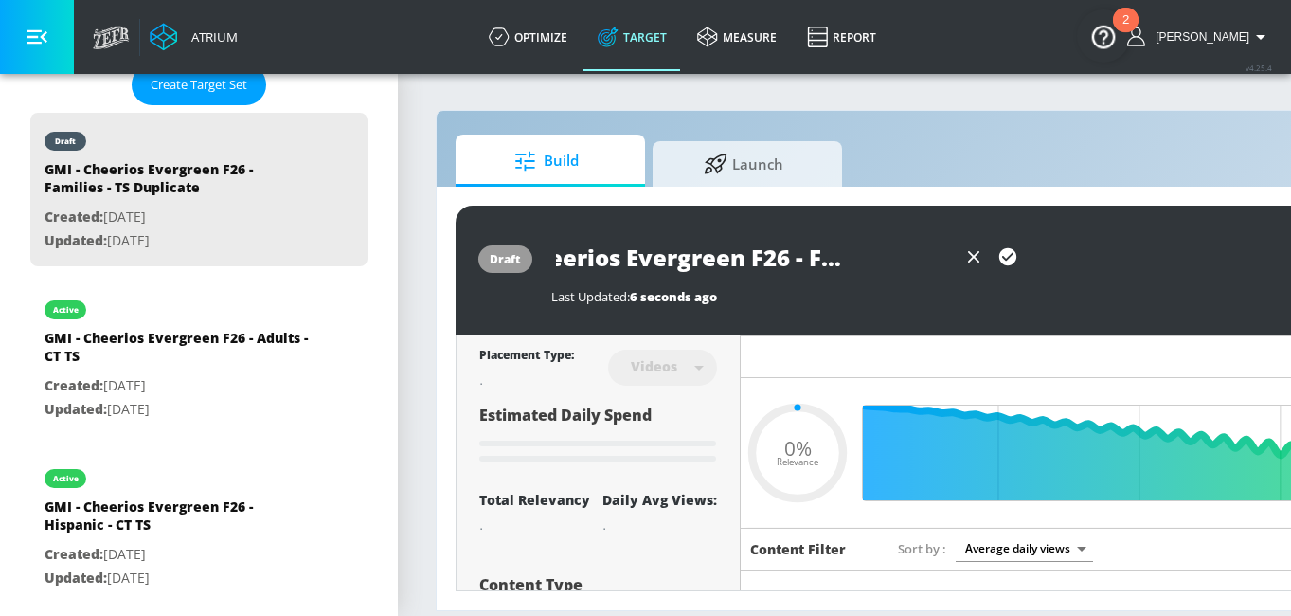
type input "GMI - Cheerios Evergreen F26 - Families - CTTS"
type input "0.05"
type input "GMI - Cheerios Evergreen F26 - Families - CT TS"
type input "0.05"
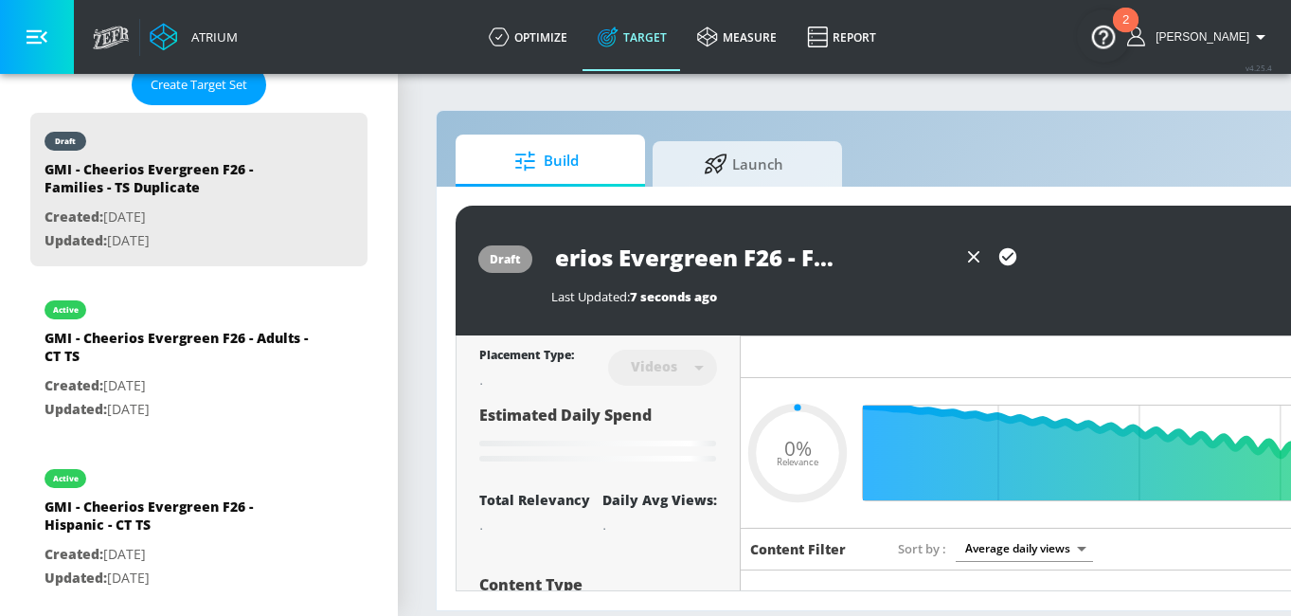
type input "GMI - Cheerios Evergreen F26 - Families - CT TS"
click at [1000, 257] on icon "button" at bounding box center [1007, 256] width 17 height 17
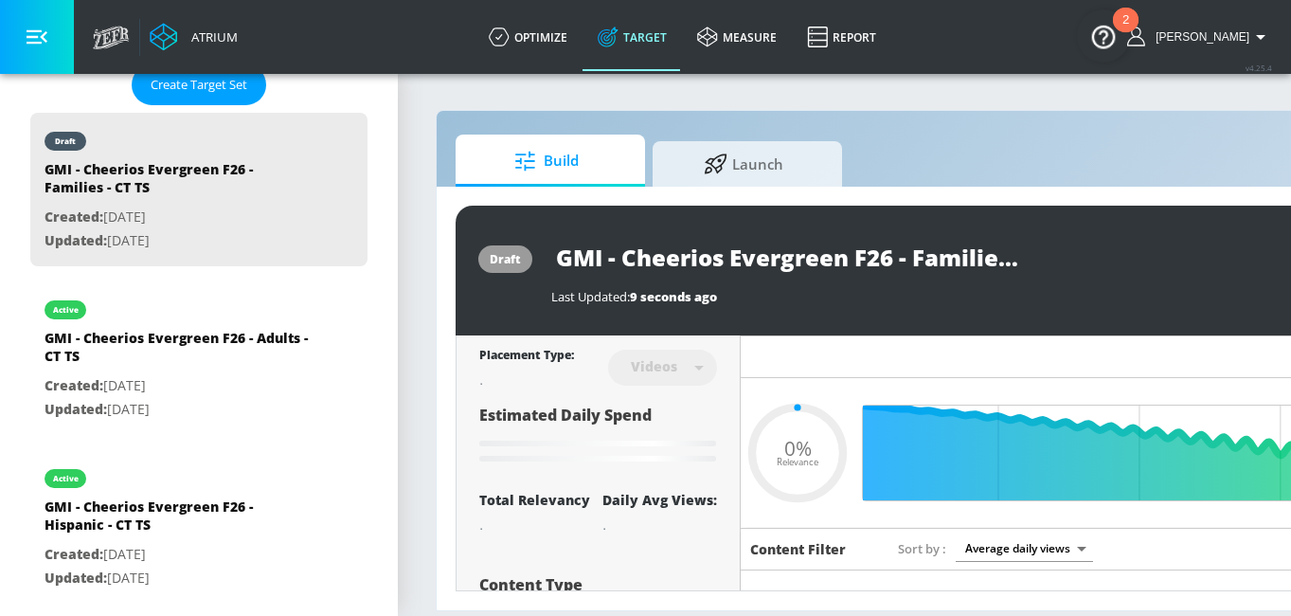
click at [849, 253] on input "GMI - Cheerios Evergreen F26 - Families - CT TS" at bounding box center [788, 257] width 474 height 43
type input "0.05"
type input "GMI - Cheerios Evergreen F26 - Families - TS Duplicate"
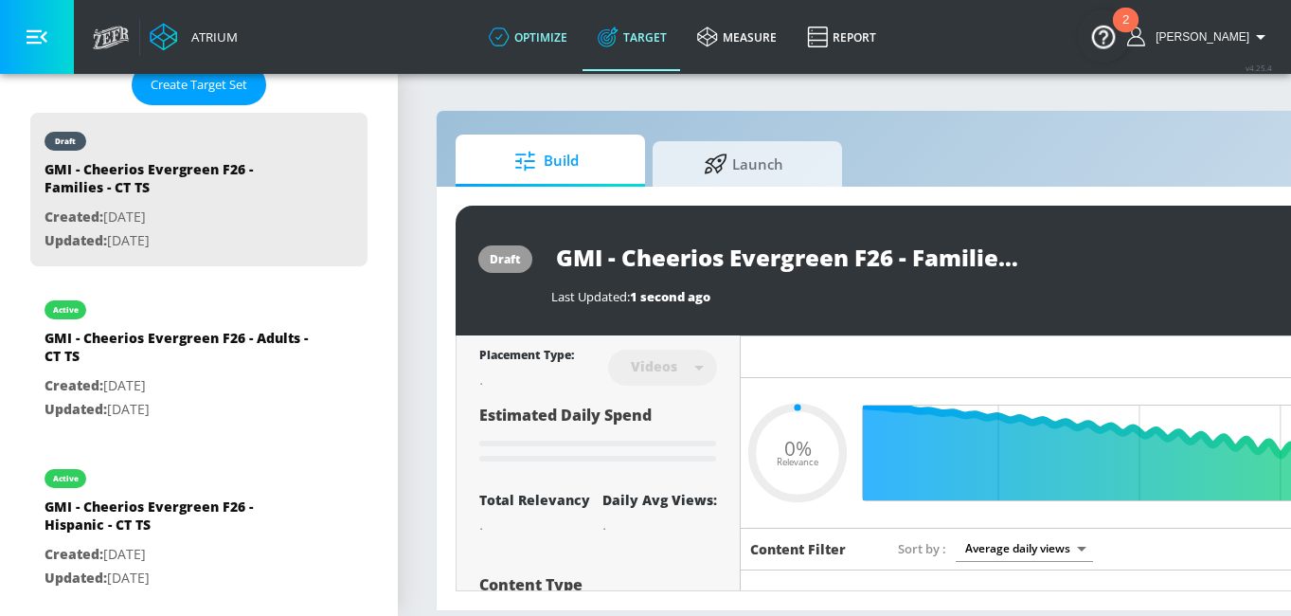
type input "0.52"
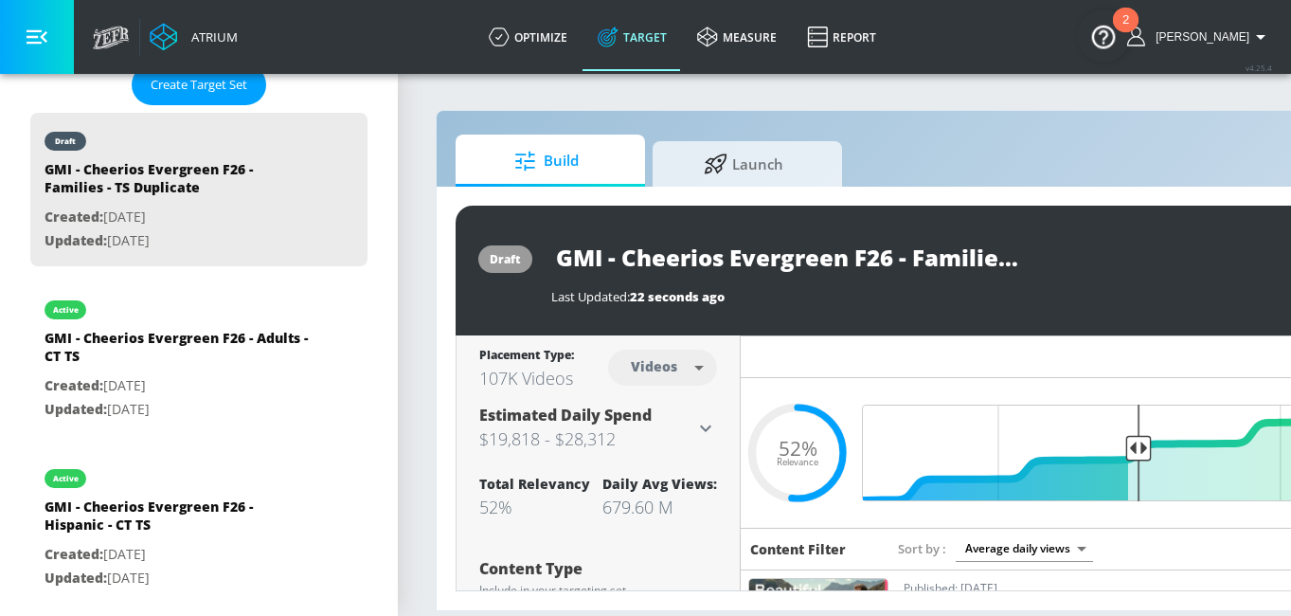
click at [874, 245] on input "GMI - Cheerios Evergreen F26 - Families - TS Duplicate" at bounding box center [788, 257] width 474 height 43
click at [967, 257] on input "GMI - Cheerios Evergreen F26 - Families - TS Duplicate" at bounding box center [788, 257] width 474 height 43
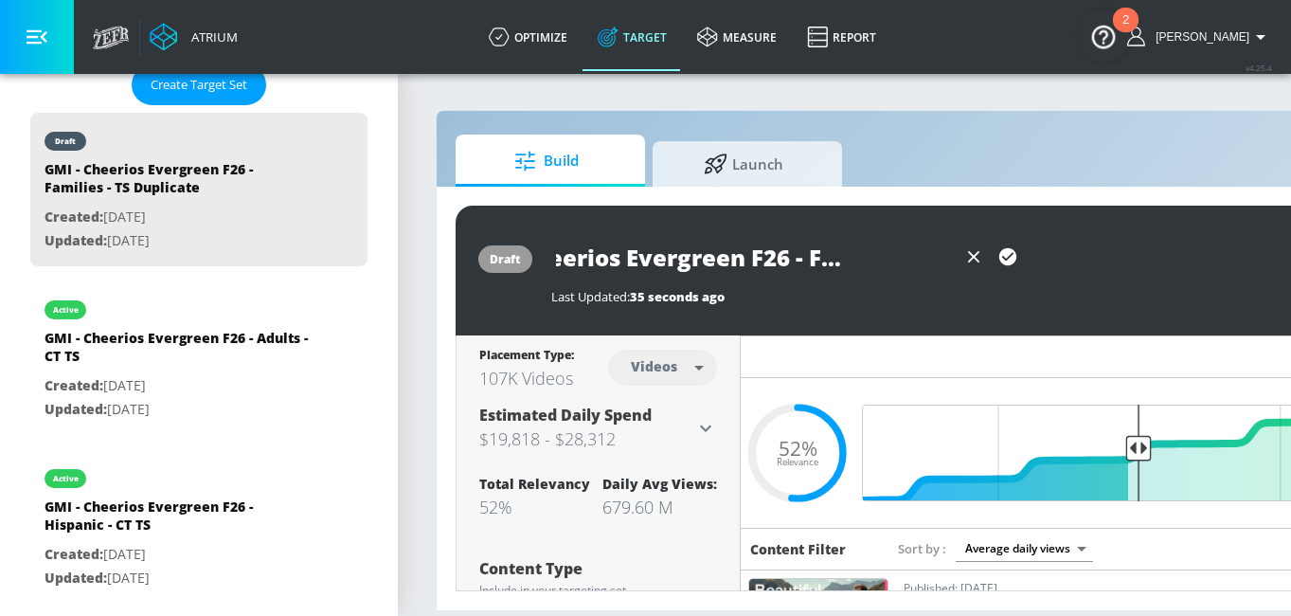
click at [927, 252] on input "GMI - Cheerios Evergreen F26 - Families - TS" at bounding box center [753, 257] width 405 height 43
type input "GMI - Cheerios Evergreen F26 - Families - CT TS"
click at [994, 257] on button "button" at bounding box center [1008, 257] width 34 height 34
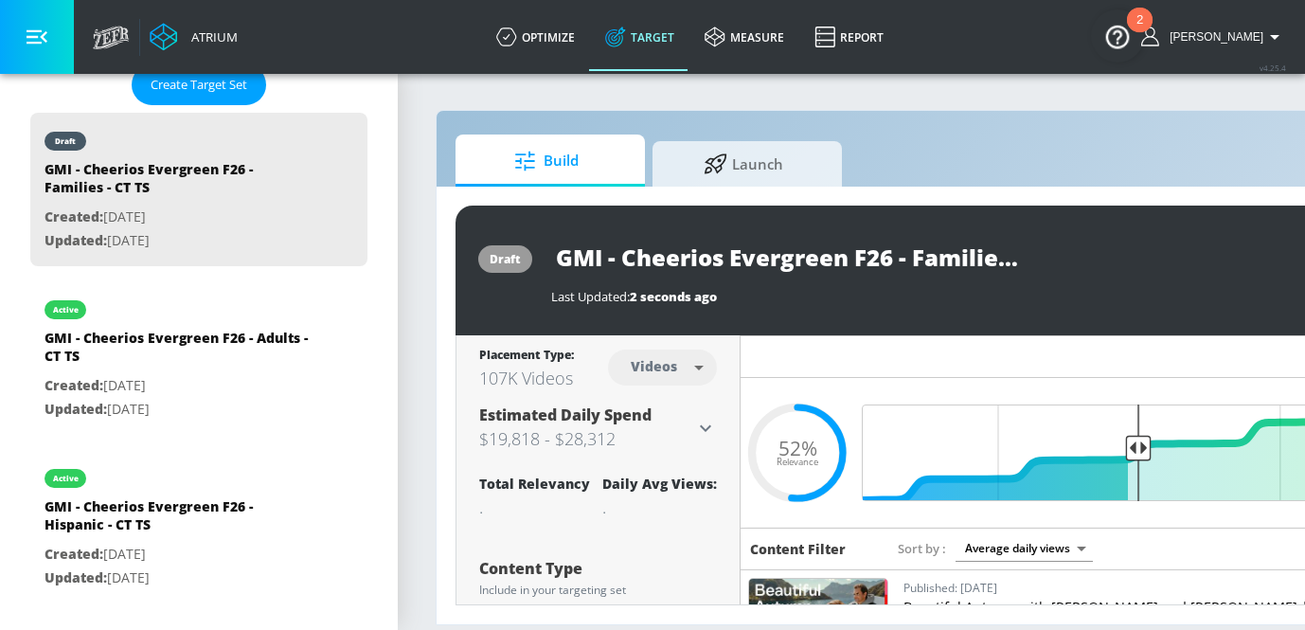
click at [658, 364] on body "Atrium optimize Target measure Report optimize Target measure Report v 4.25.4 […" at bounding box center [652, 315] width 1305 height 630
click at [662, 410] on div "Channels" at bounding box center [663, 409] width 68 height 20
type input "channels"
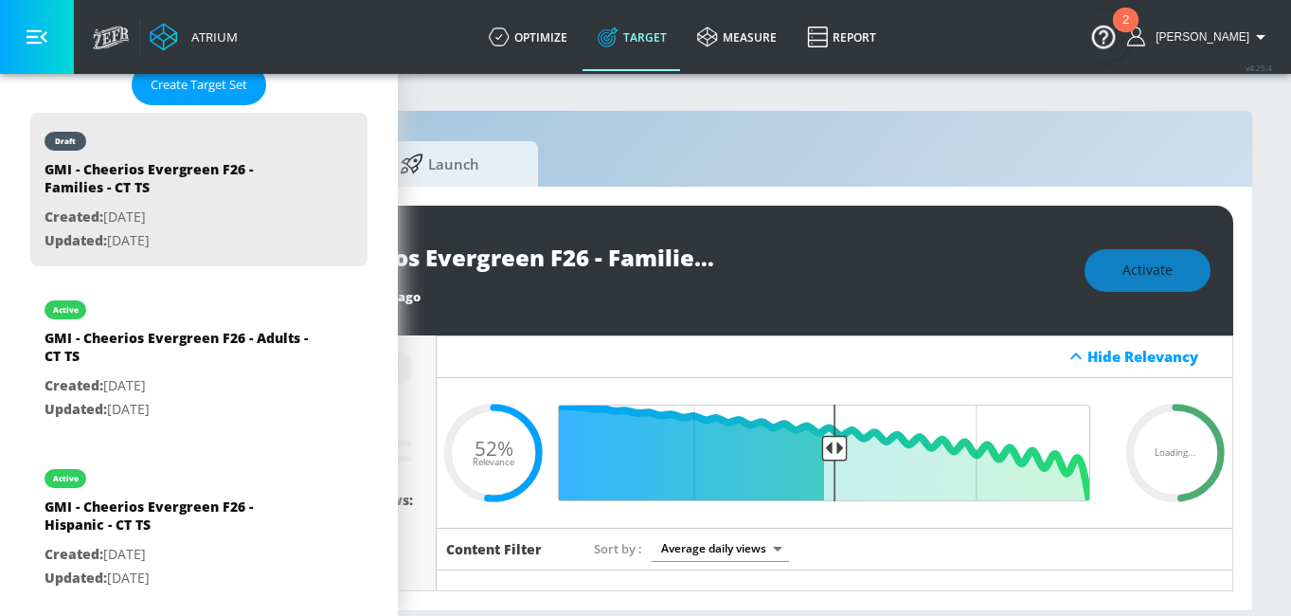
scroll to position [0, 318]
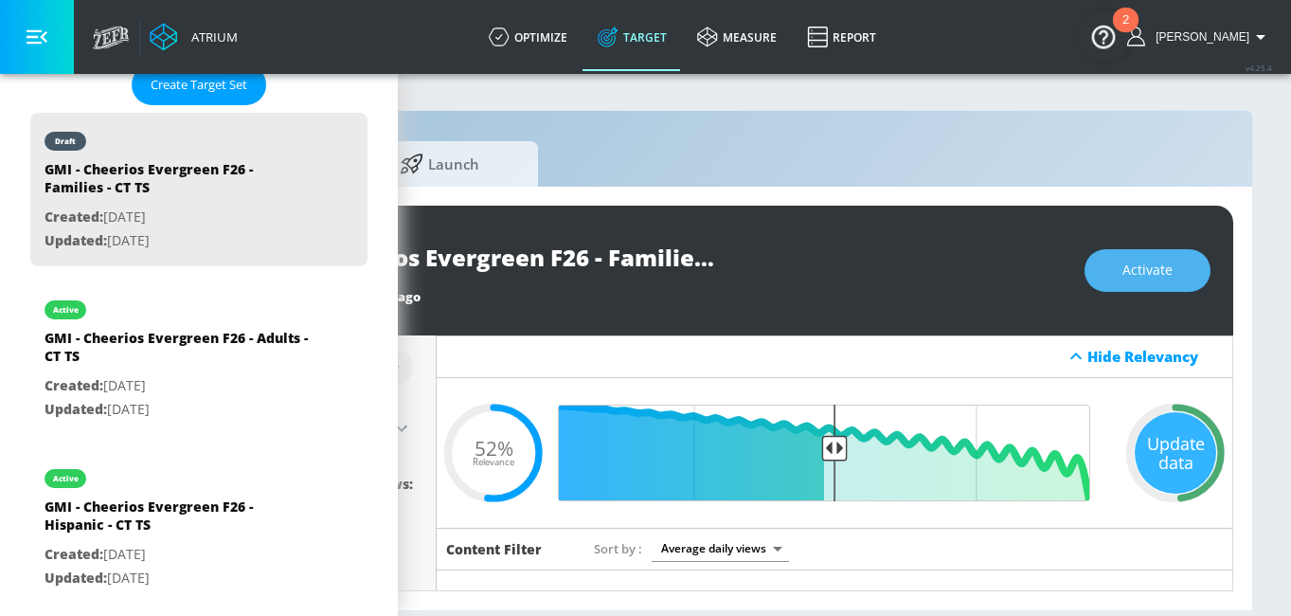
click at [1165, 282] on button "Activate" at bounding box center [1147, 270] width 126 height 43
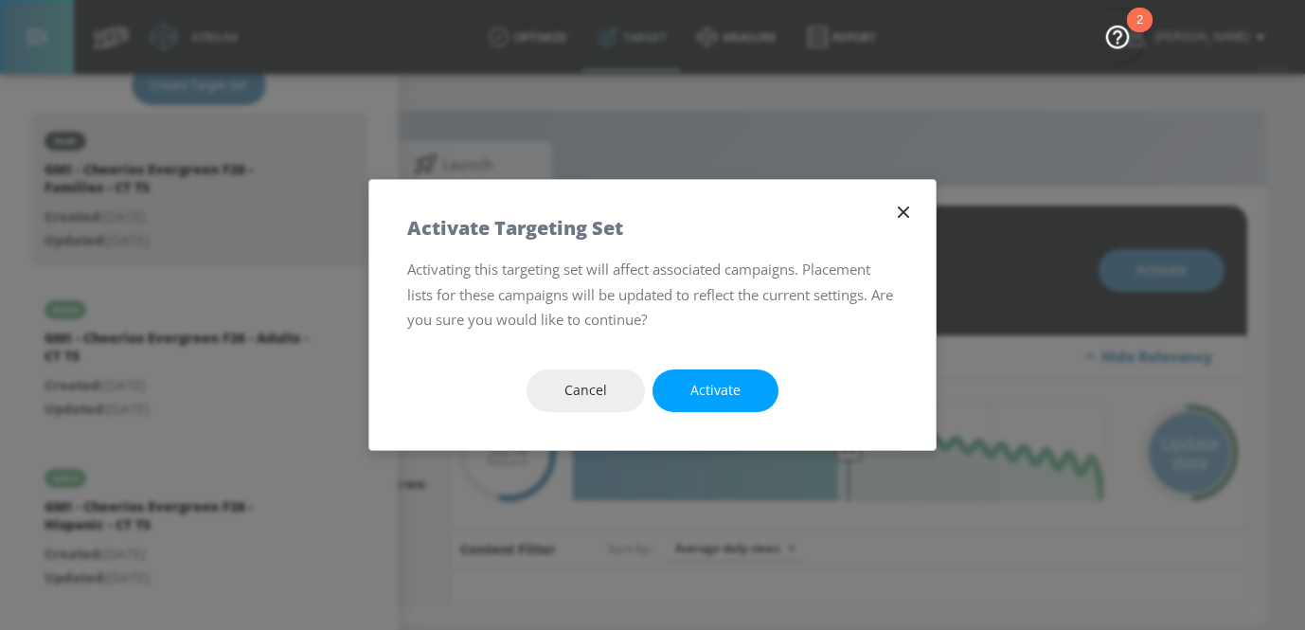
click at [762, 393] on button "Activate" at bounding box center [716, 390] width 126 height 43
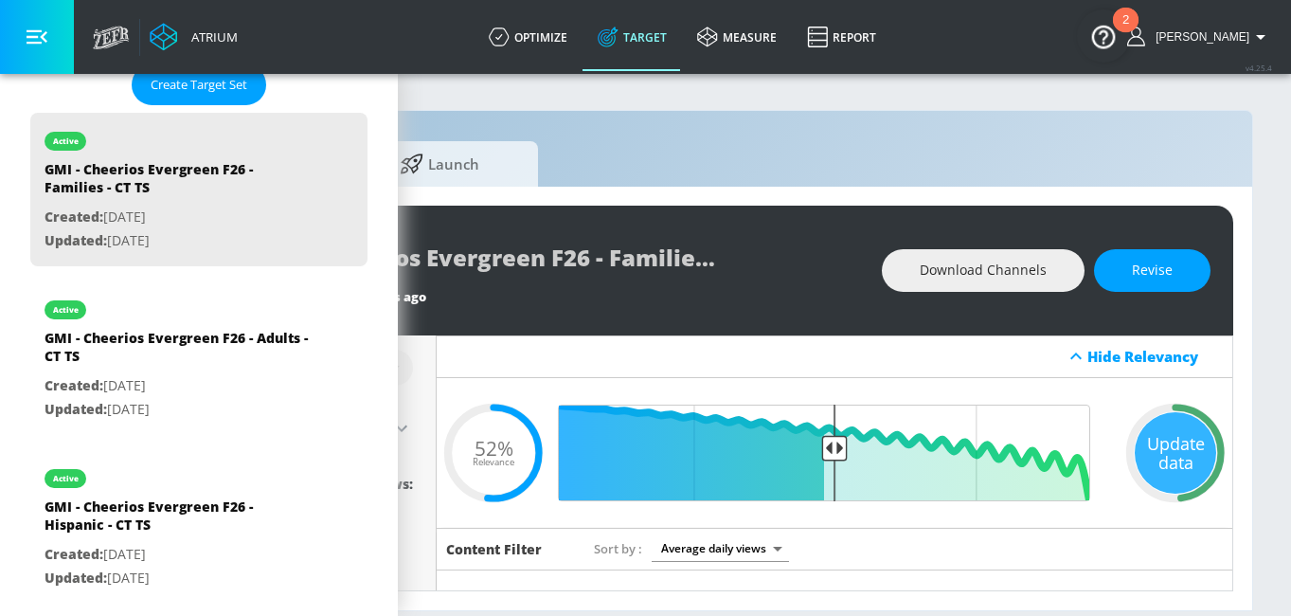
scroll to position [0, 0]
